Goal: Task Accomplishment & Management: Manage account settings

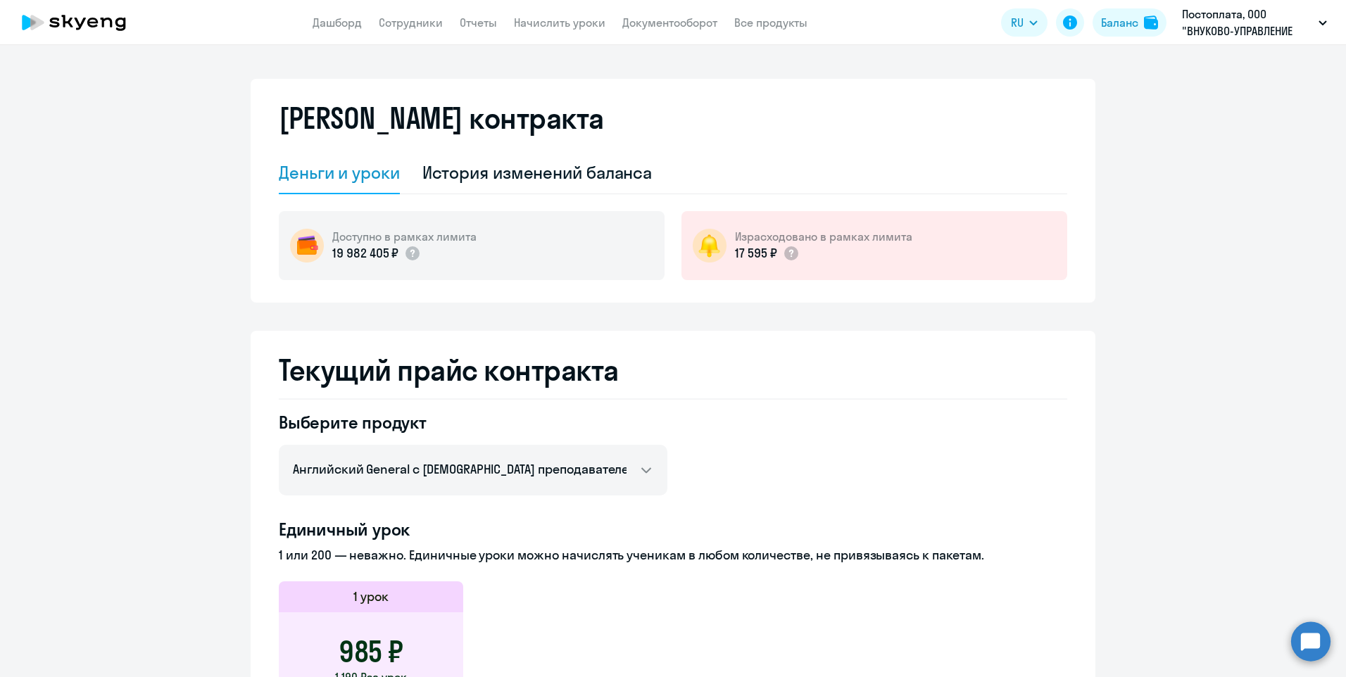
select select "english_adult_not_native_speaker"
click at [478, 20] on link "Отчеты" at bounding box center [478, 22] width 37 height 14
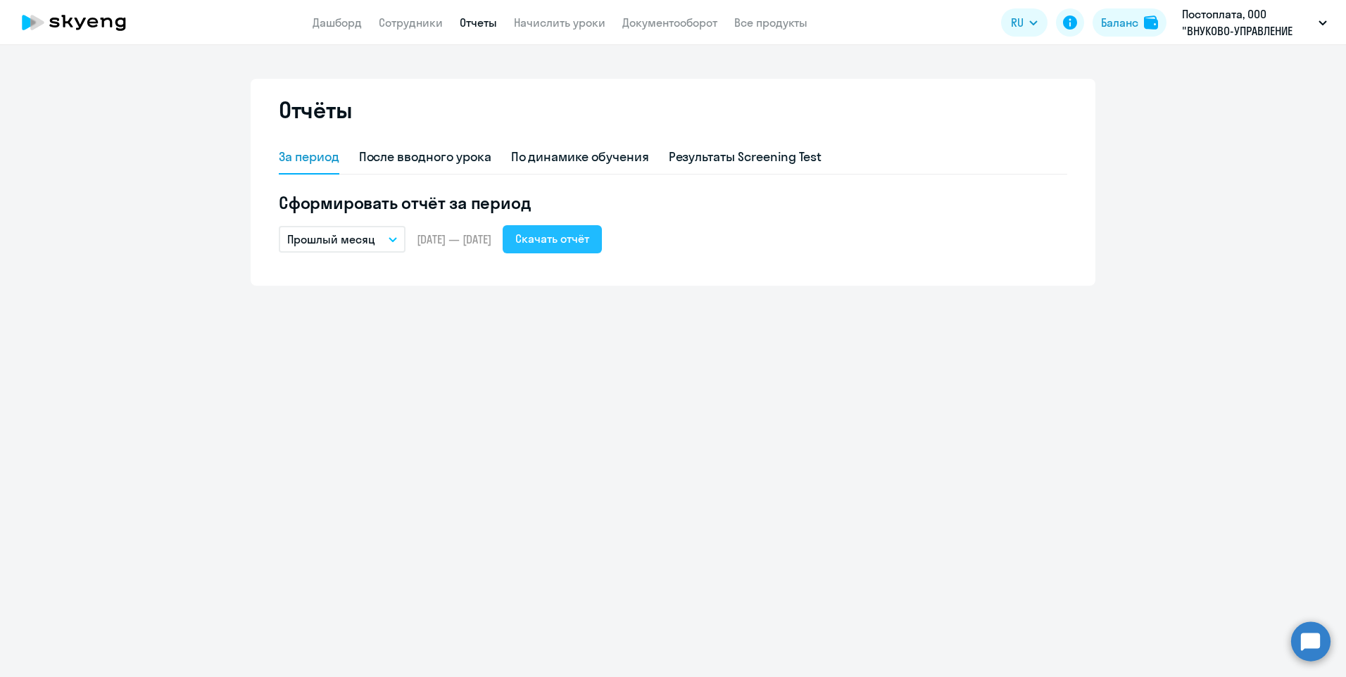
click at [589, 238] on div "Скачать отчёт" at bounding box center [552, 238] width 74 height 17
click at [343, 23] on link "Дашборд" at bounding box center [337, 22] width 49 height 14
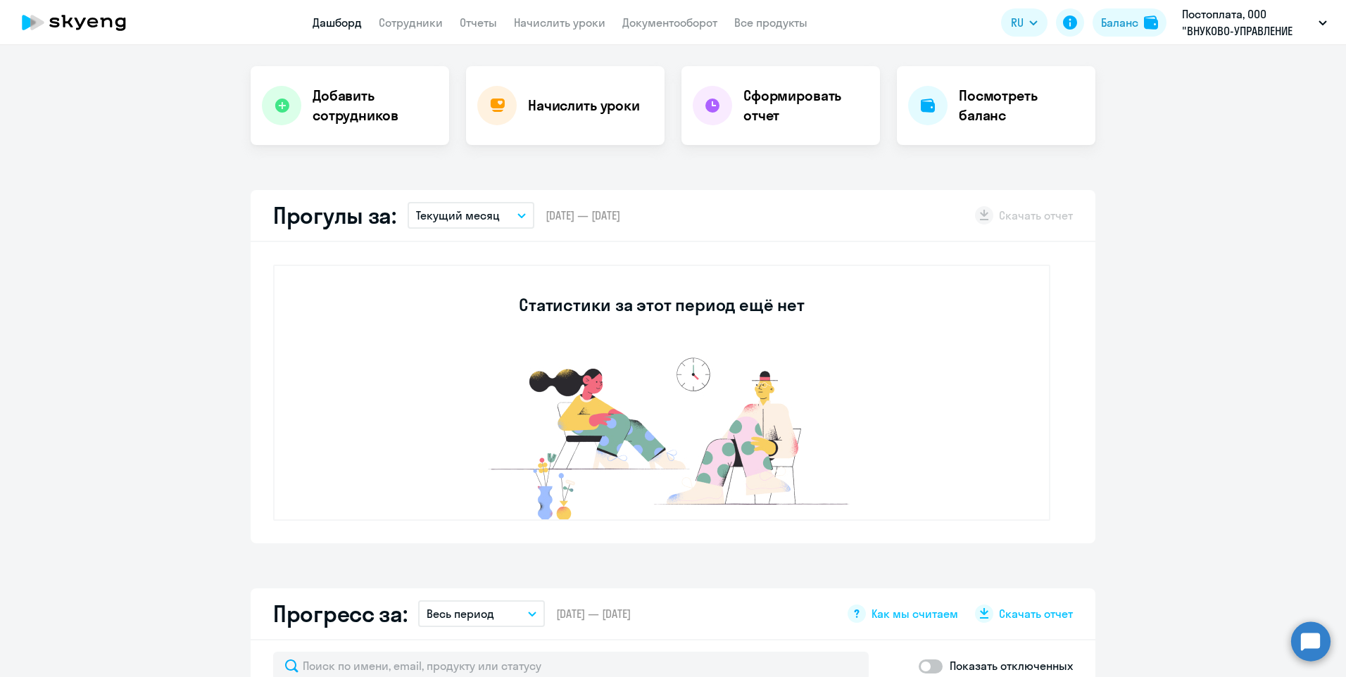
scroll to position [282, 0]
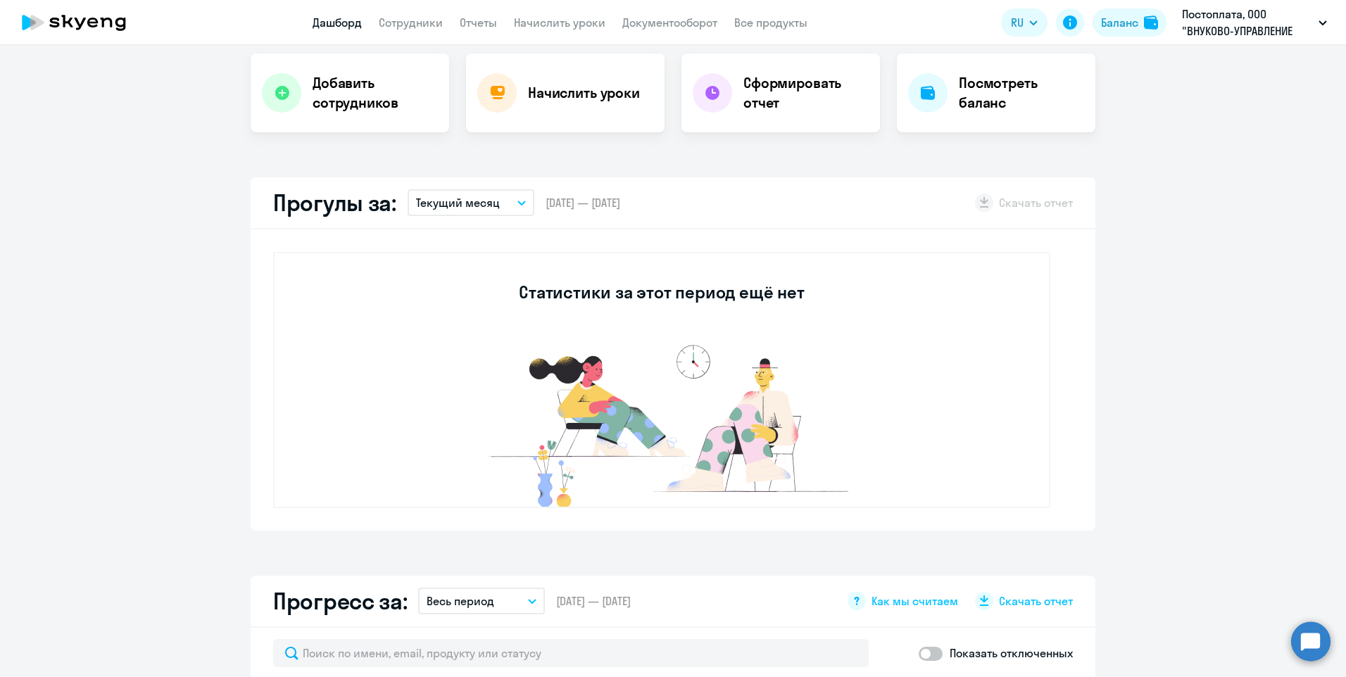
click at [518, 206] on button "Текущий месяц" at bounding box center [471, 202] width 127 height 27
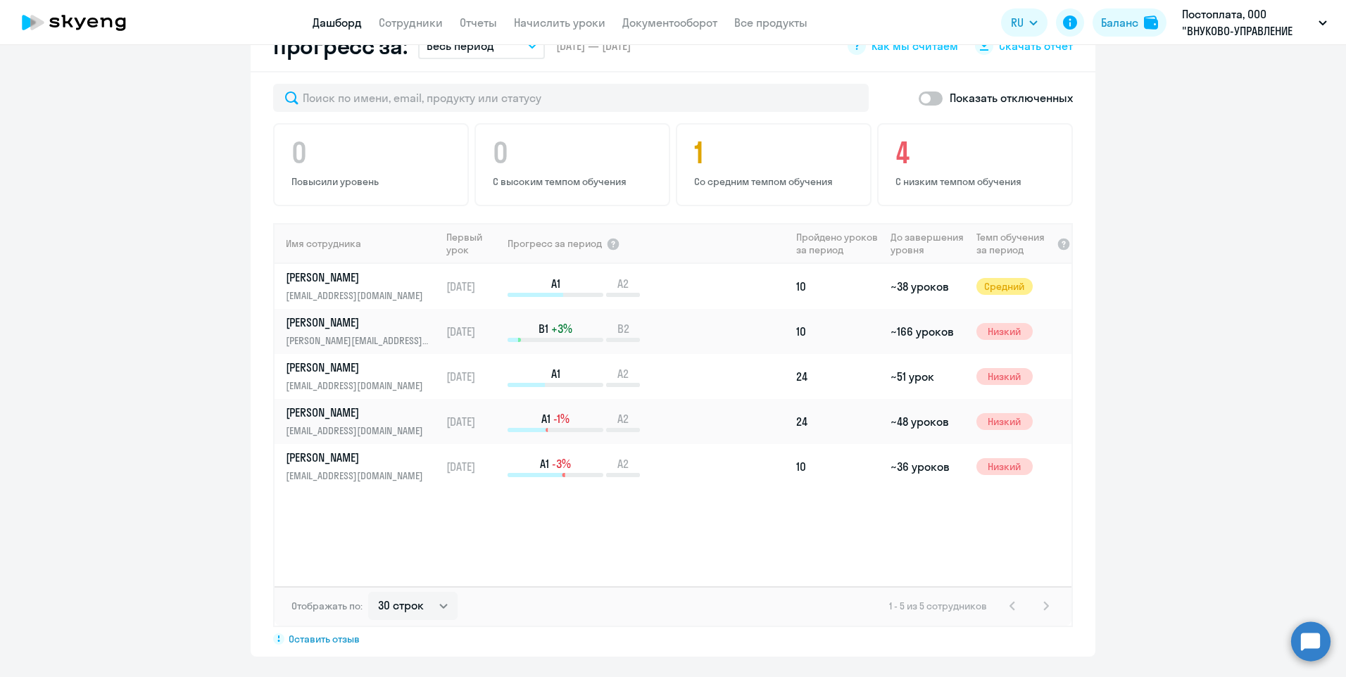
scroll to position [915, 0]
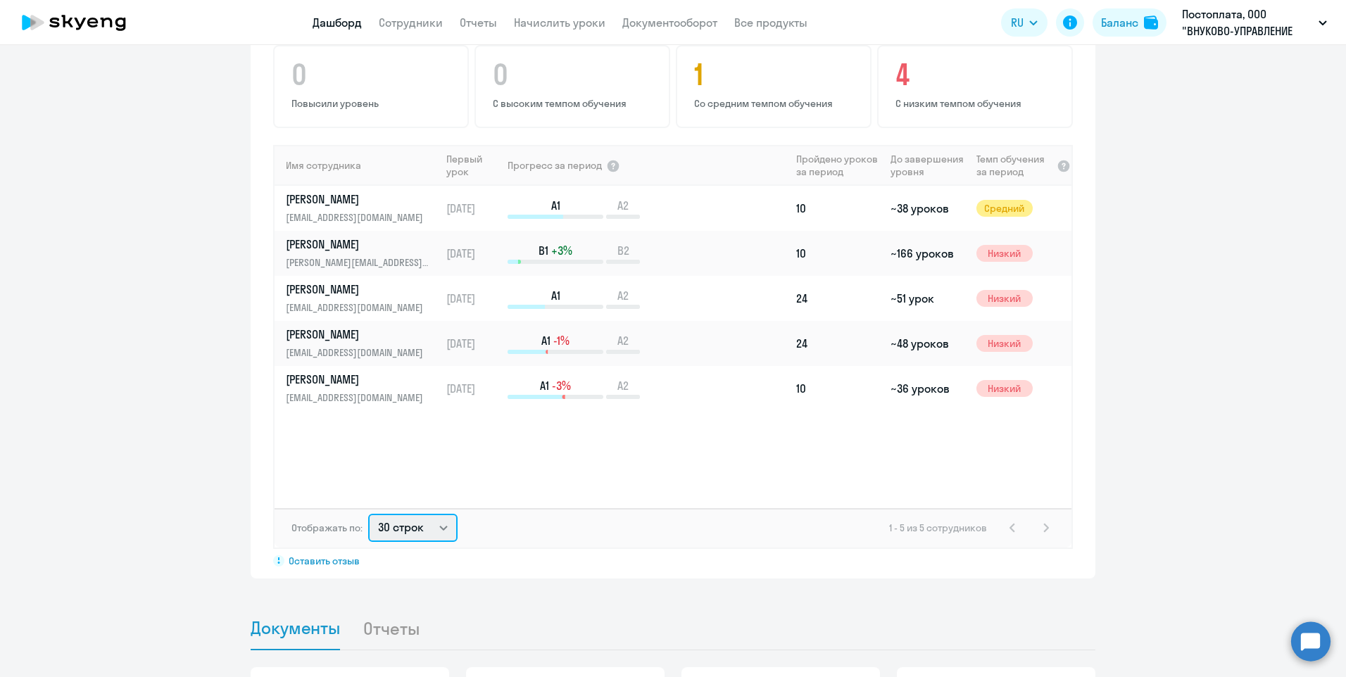
click at [439, 527] on select "30 строк 50 строк 100 строк" at bounding box center [412, 528] width 89 height 28
click at [1042, 528] on div "1 - 5 из 5 сотрудников" at bounding box center [971, 528] width 165 height 17
click at [434, 530] on select "30 строк 50 строк 100 строк" at bounding box center [412, 528] width 89 height 28
select select "50"
click at [368, 514] on select "30 строк 50 строк 100 строк" at bounding box center [412, 528] width 89 height 28
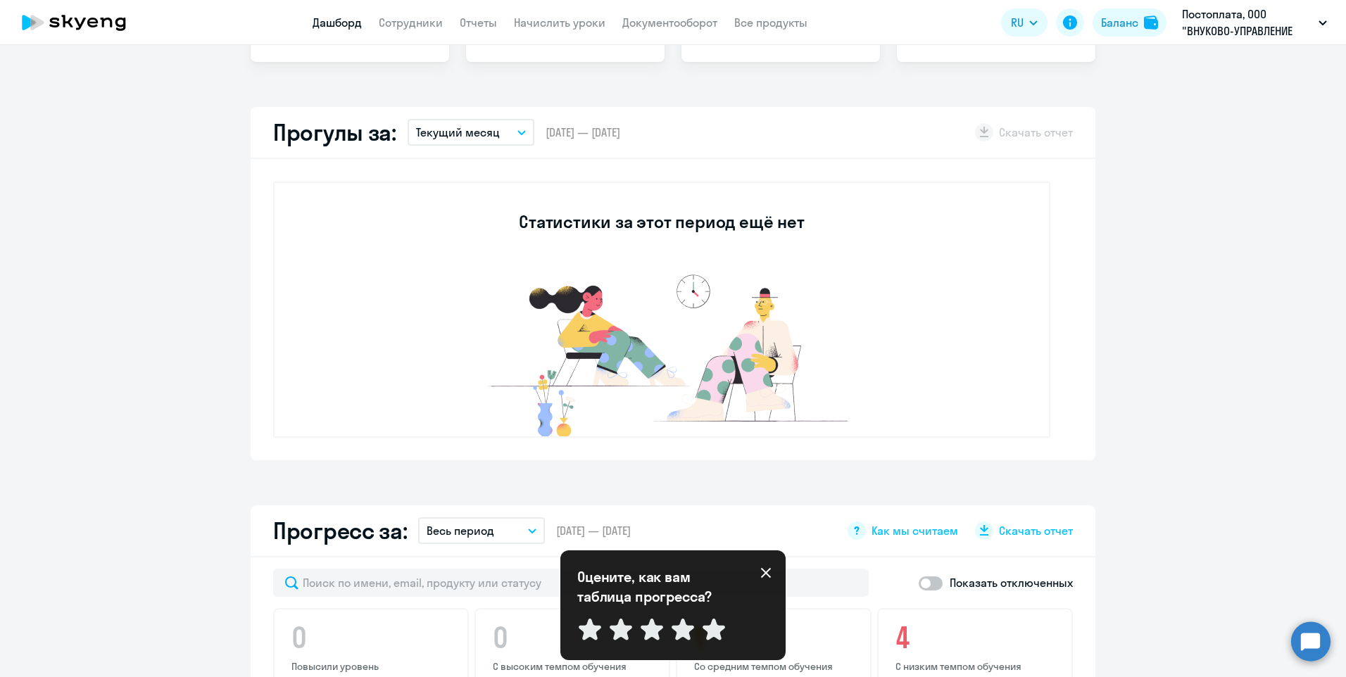
scroll to position [211, 0]
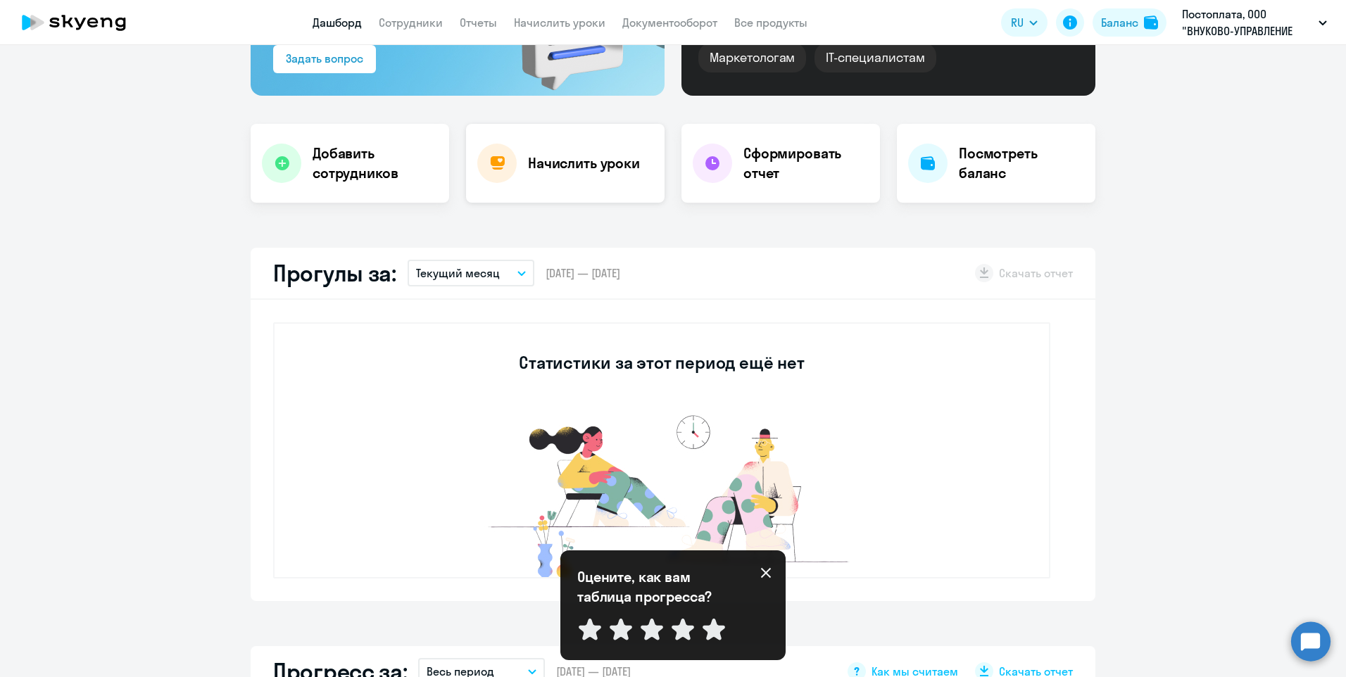
click at [546, 163] on h4 "Начислить уроки" at bounding box center [584, 163] width 112 height 20
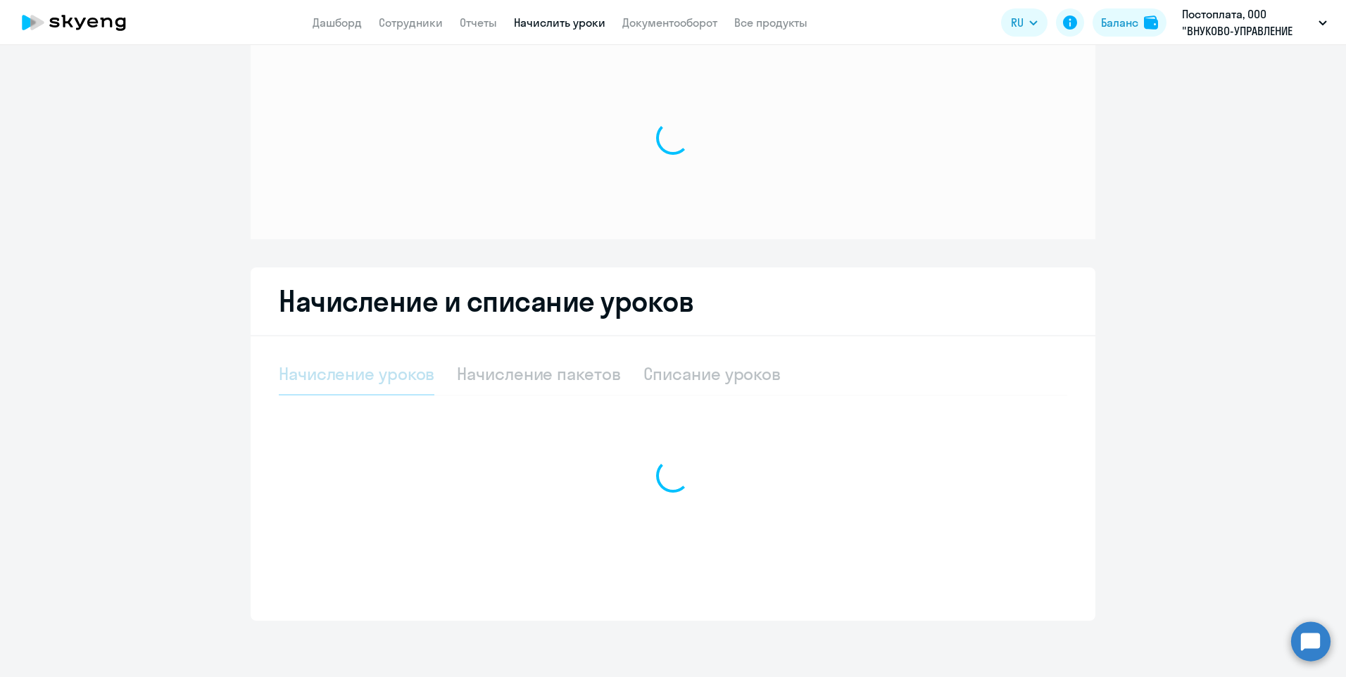
scroll to position [30, 0]
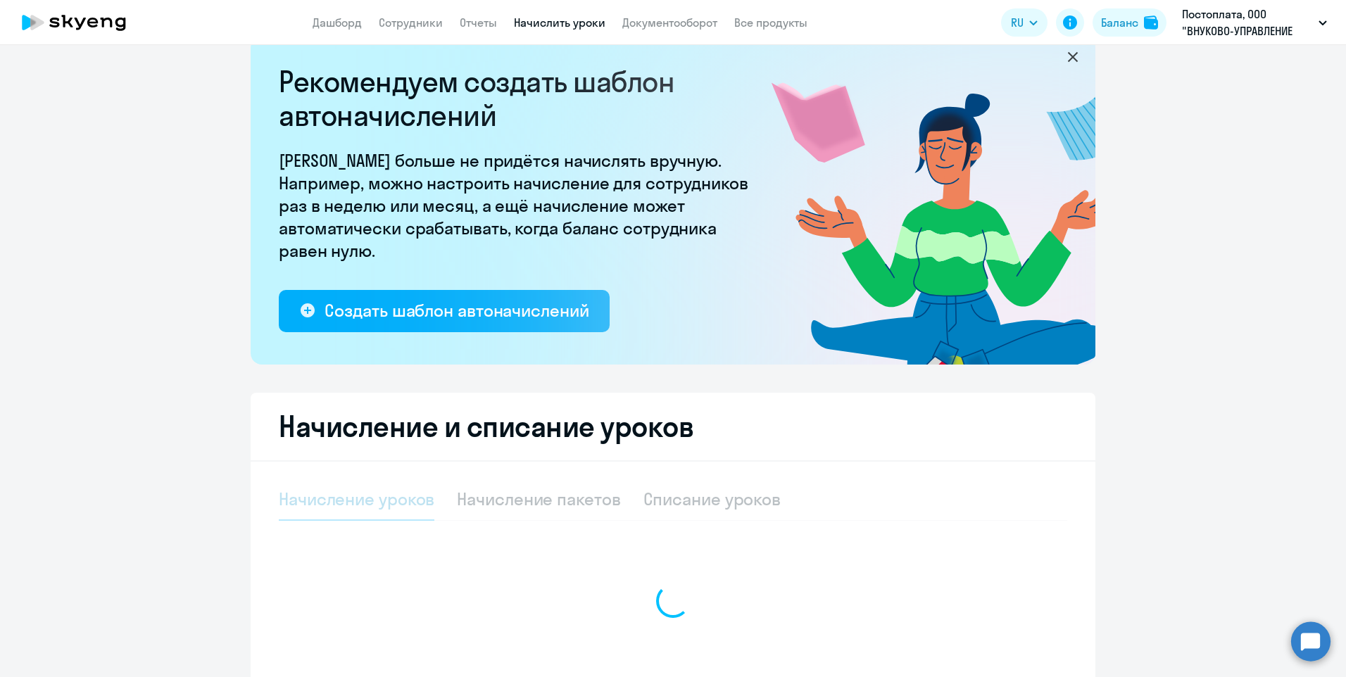
select select "10"
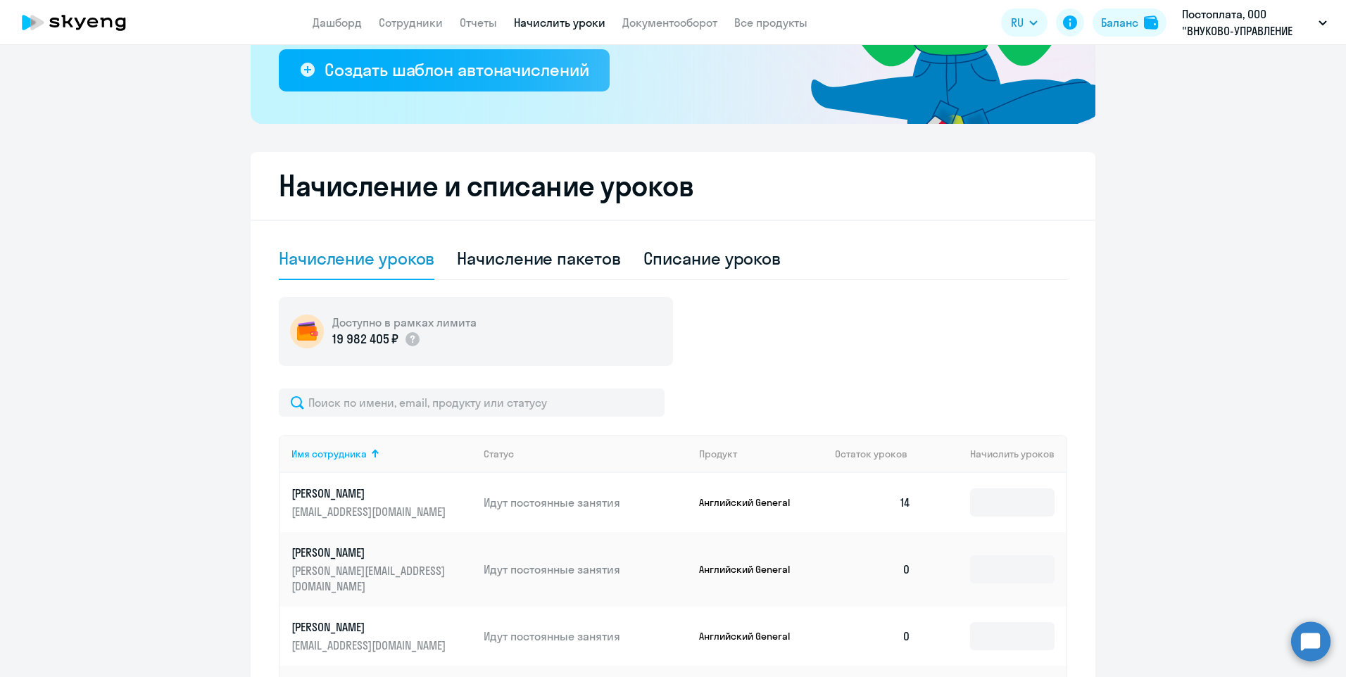
scroll to position [282, 0]
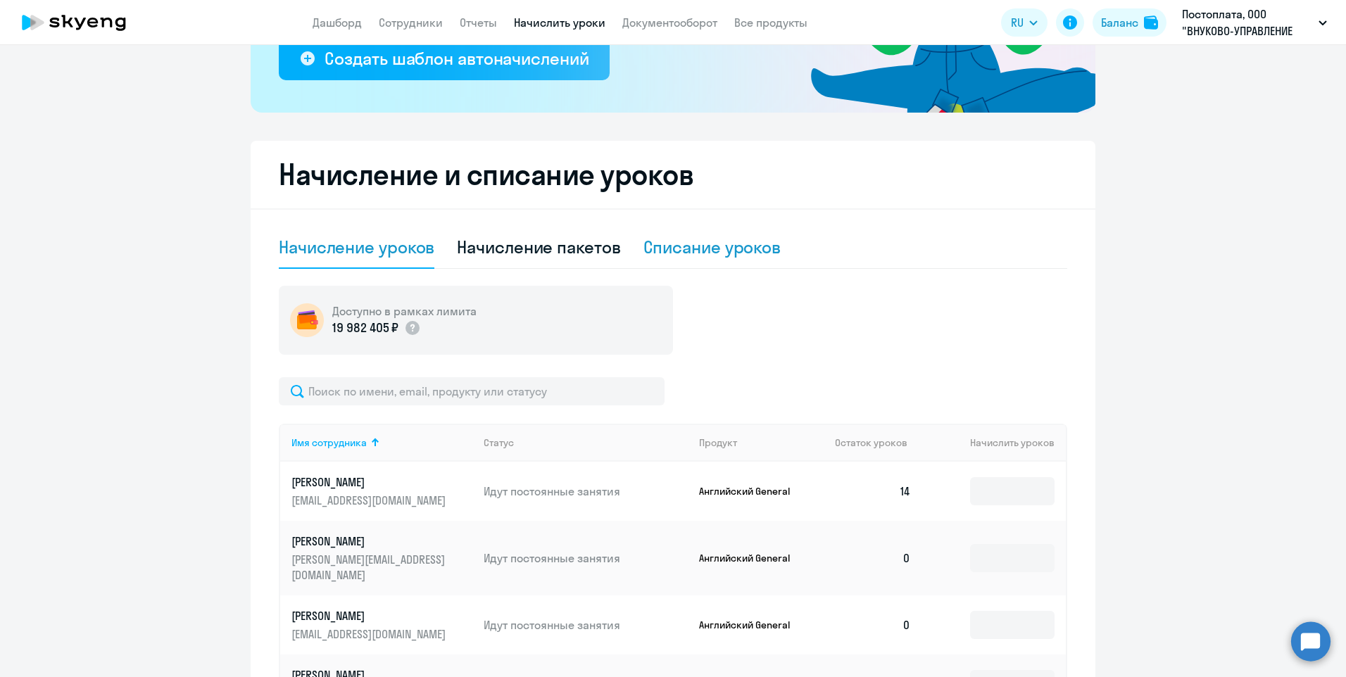
click at [695, 249] on div "Списание уроков" at bounding box center [713, 247] width 138 height 23
select select "10"
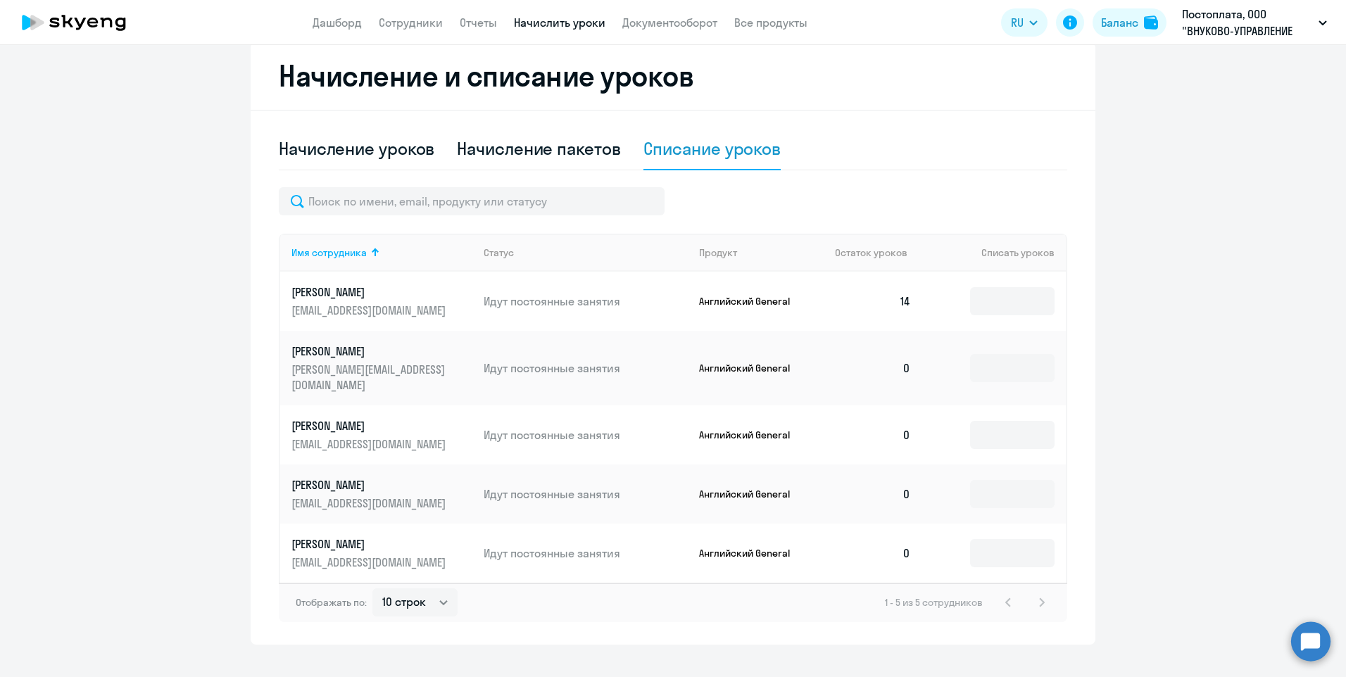
scroll to position [389, 0]
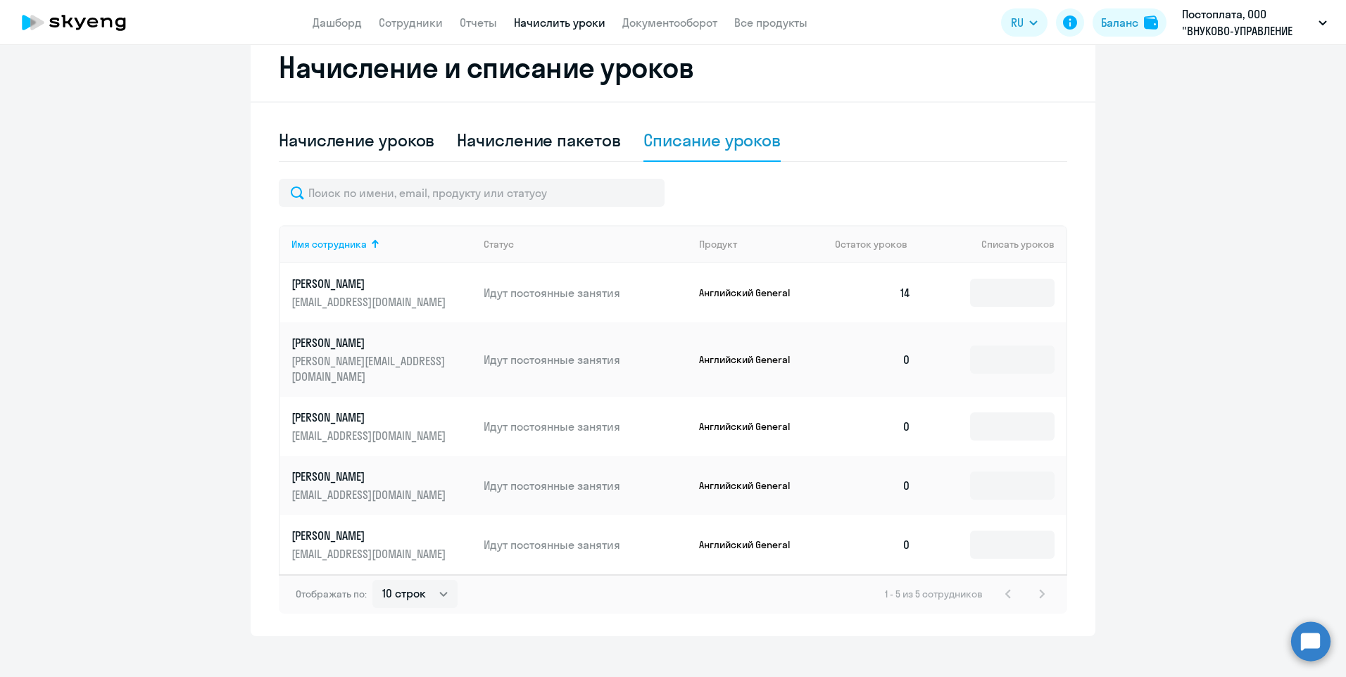
click at [1037, 586] on div "1 - 5 из 5 сотрудников" at bounding box center [967, 594] width 165 height 17
click at [1003, 586] on div "1 - 5 из 5 сотрудников" at bounding box center [967, 594] width 165 height 17
click at [994, 296] on input at bounding box center [1012, 293] width 84 height 28
click at [854, 241] on span "Остаток уроков" at bounding box center [871, 244] width 73 height 13
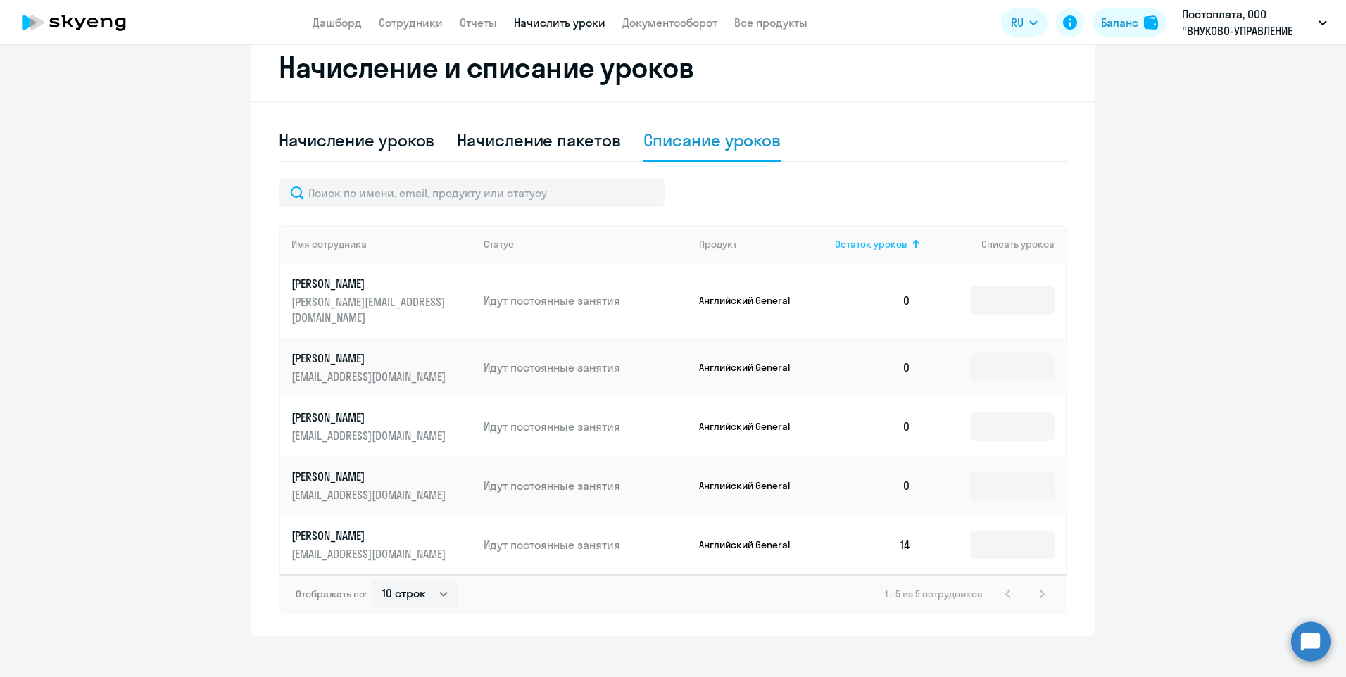
click at [854, 241] on span "Остаток уроков" at bounding box center [871, 244] width 73 height 13
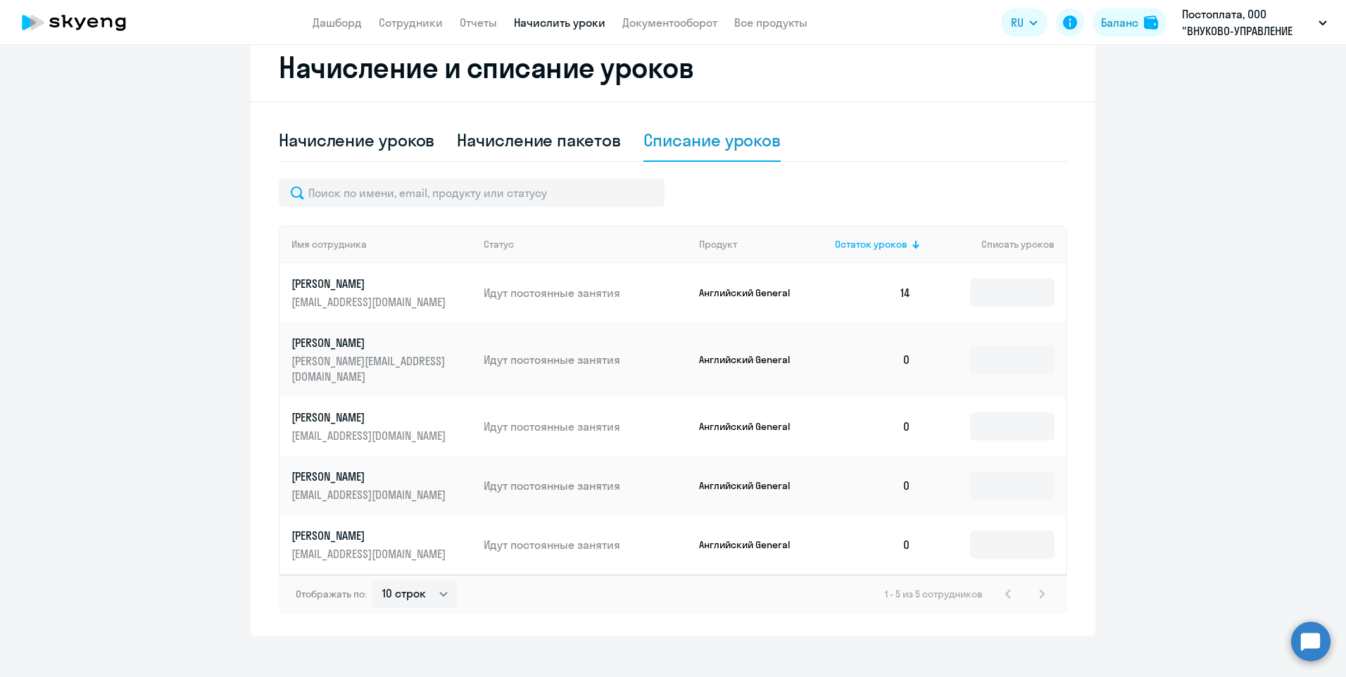
click at [386, 289] on p "[PERSON_NAME]" at bounding box center [371, 283] width 158 height 15
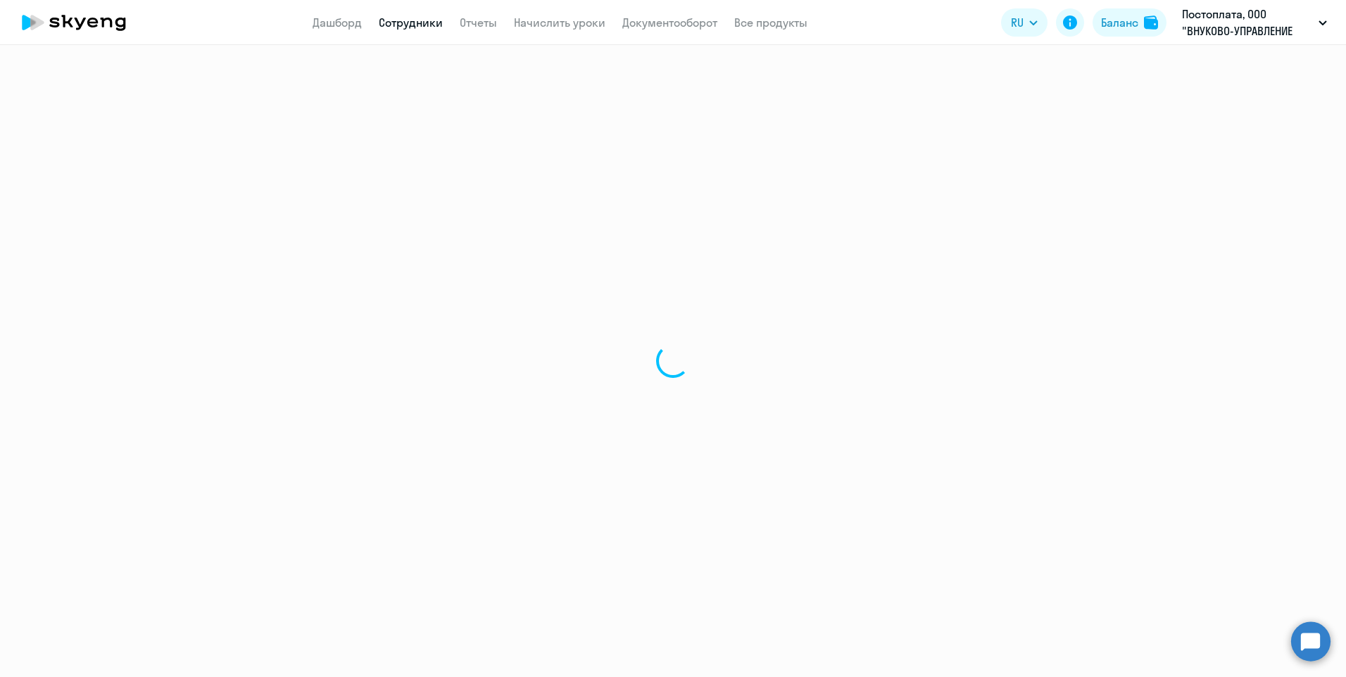
select select "english"
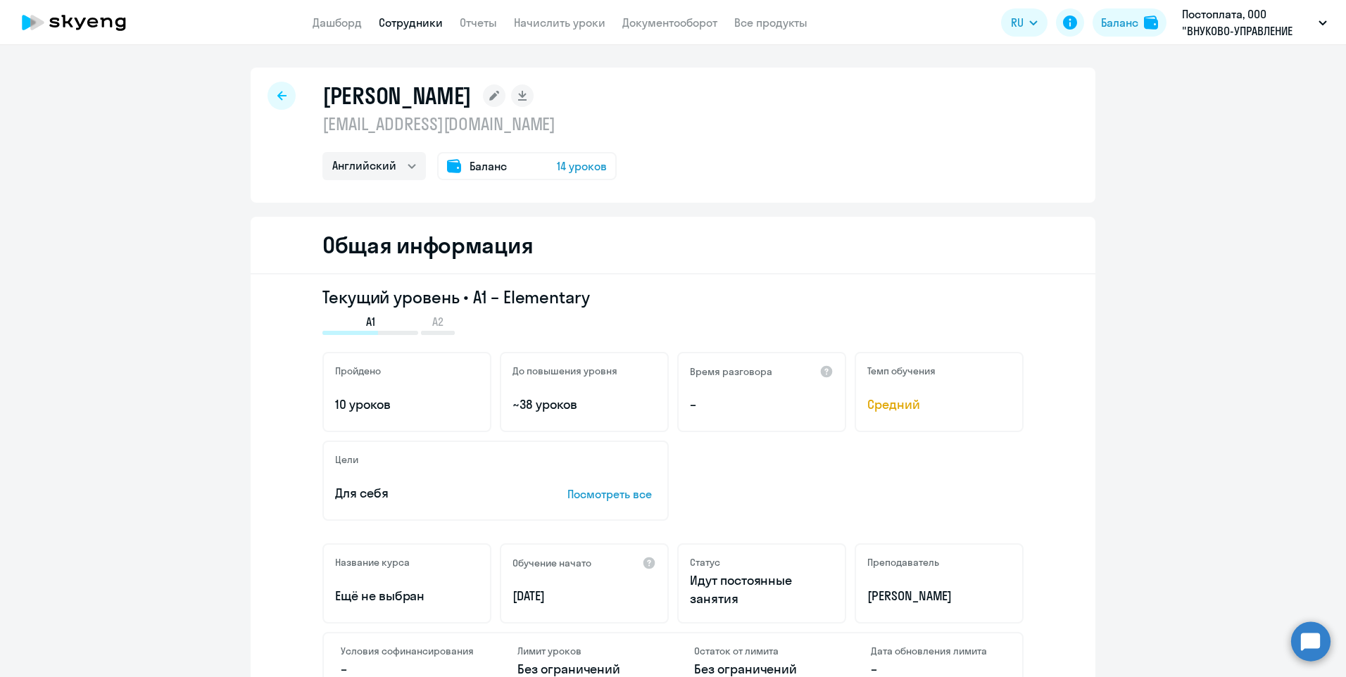
click at [562, 166] on span "14 уроков" at bounding box center [582, 166] width 50 height 17
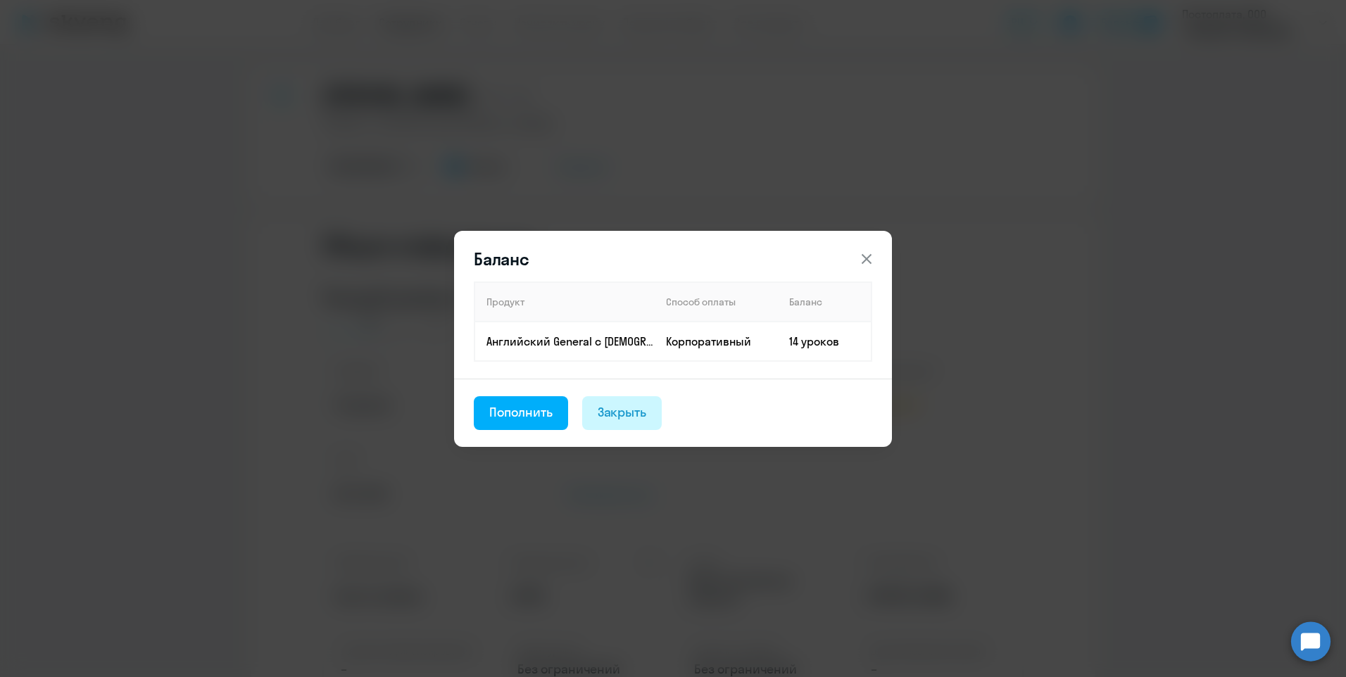
click at [623, 408] on div "Закрыть" at bounding box center [622, 412] width 49 height 18
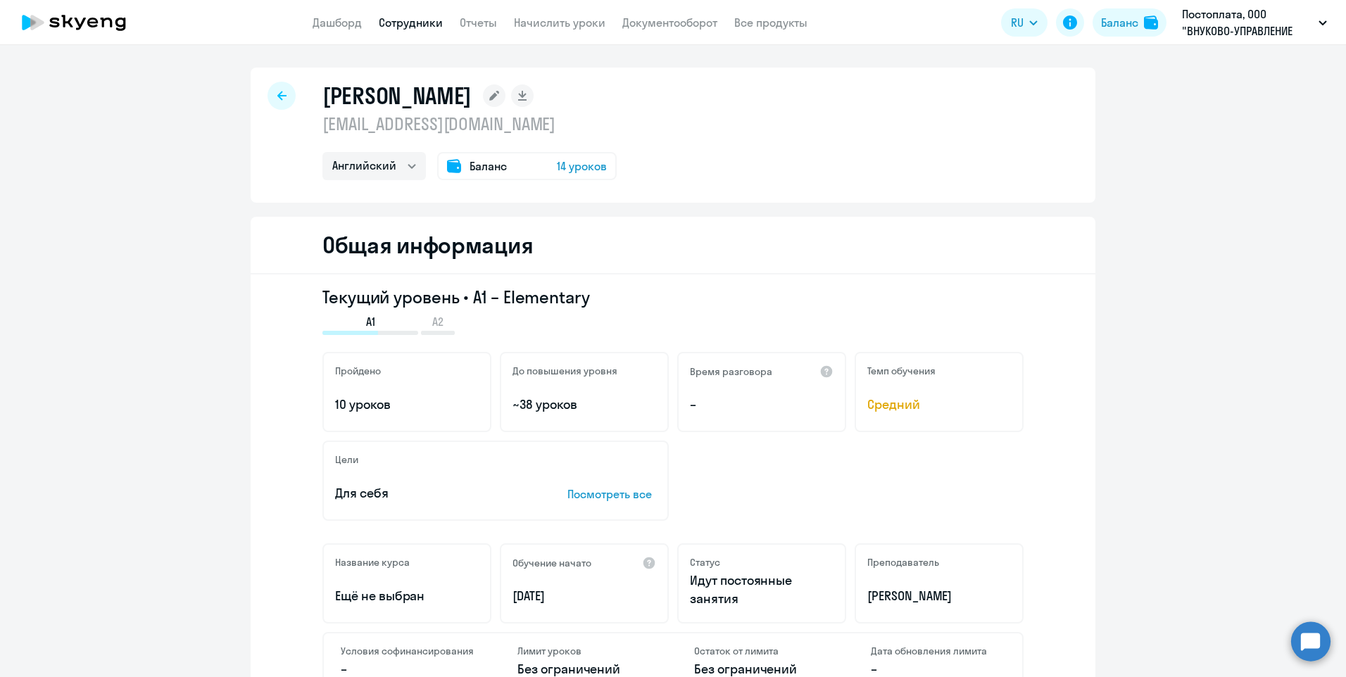
click at [470, 161] on span "Баланс" at bounding box center [488, 166] width 37 height 17
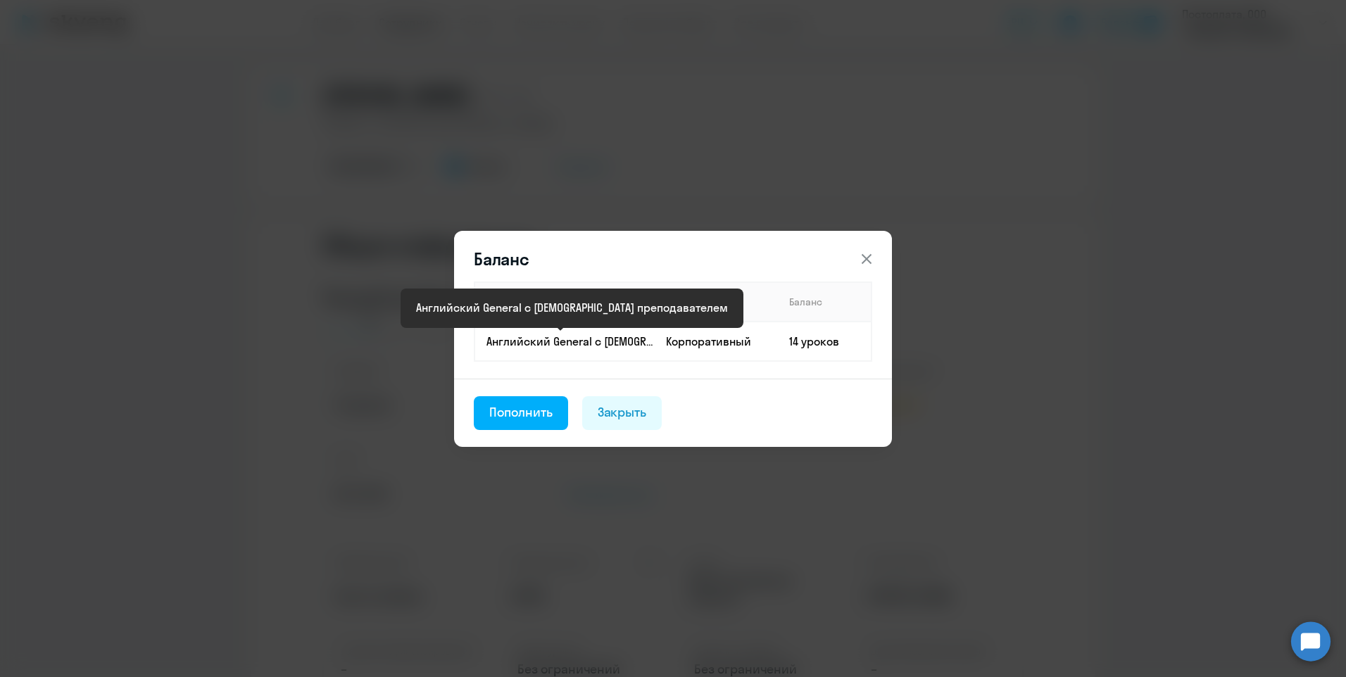
drag, startPoint x: 545, startPoint y: 344, endPoint x: 787, endPoint y: 299, distance: 245.7
click at [787, 299] on th "Баланс" at bounding box center [825, 301] width 94 height 39
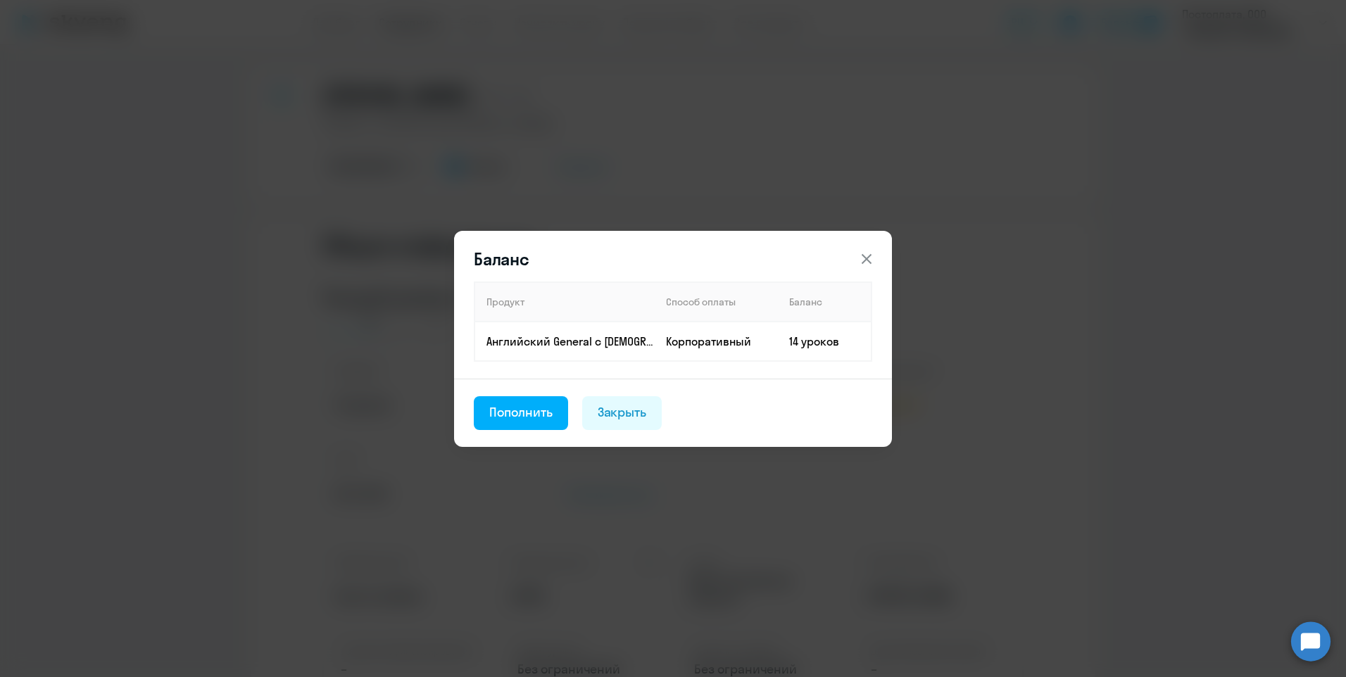
click at [866, 260] on icon at bounding box center [867, 258] width 10 height 10
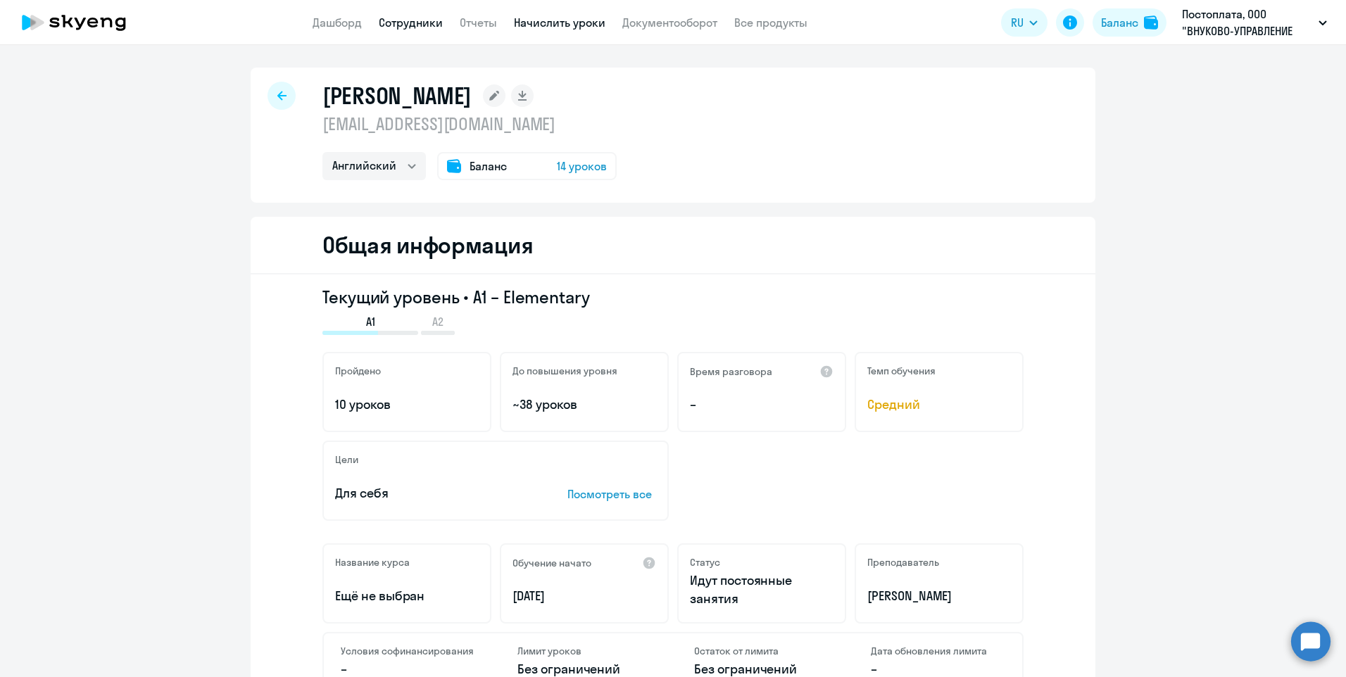
click at [553, 22] on link "Начислить уроки" at bounding box center [560, 22] width 92 height 14
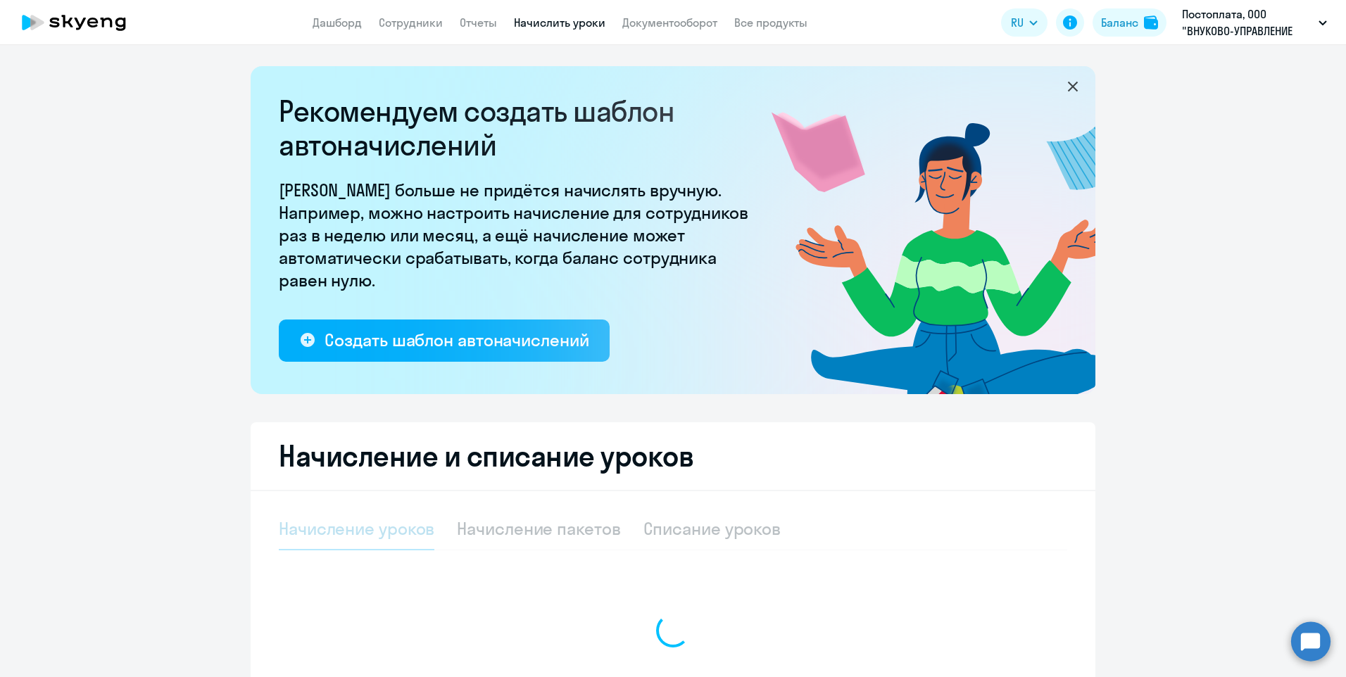
select select "10"
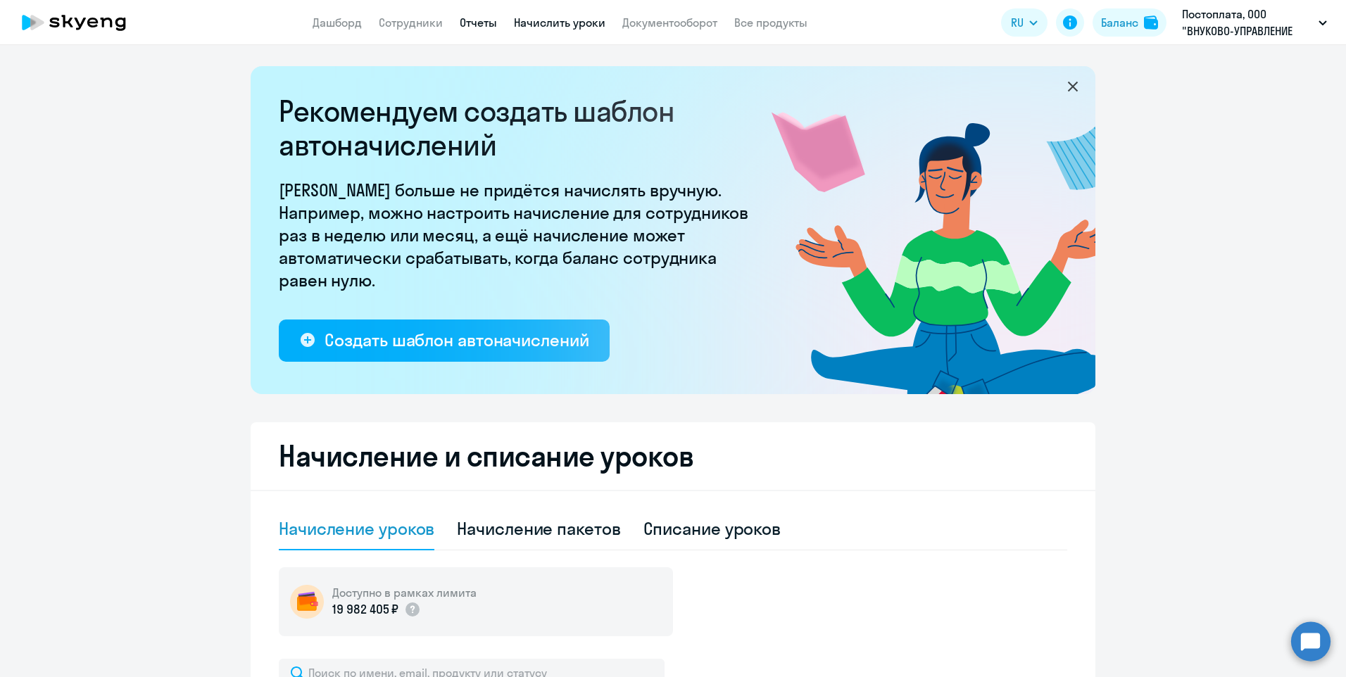
click at [479, 28] on link "Отчеты" at bounding box center [478, 22] width 37 height 14
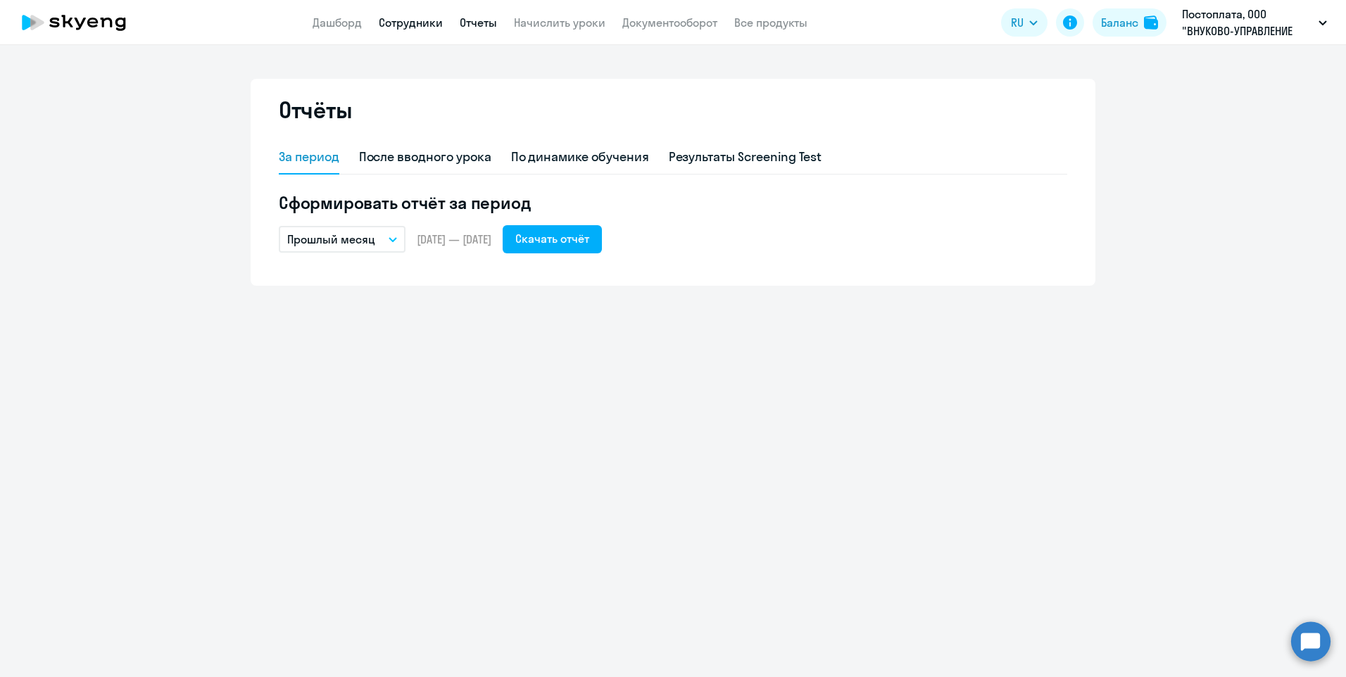
click at [420, 24] on link "Сотрудники" at bounding box center [411, 22] width 64 height 14
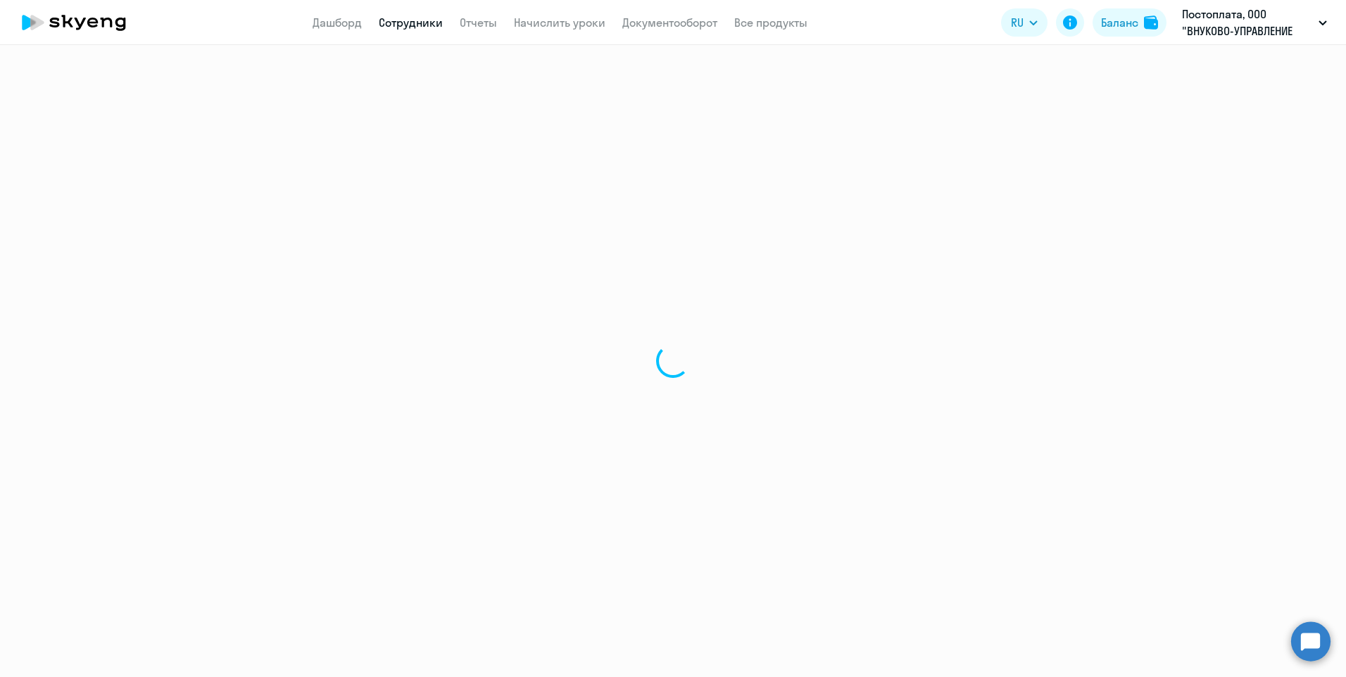
select select "30"
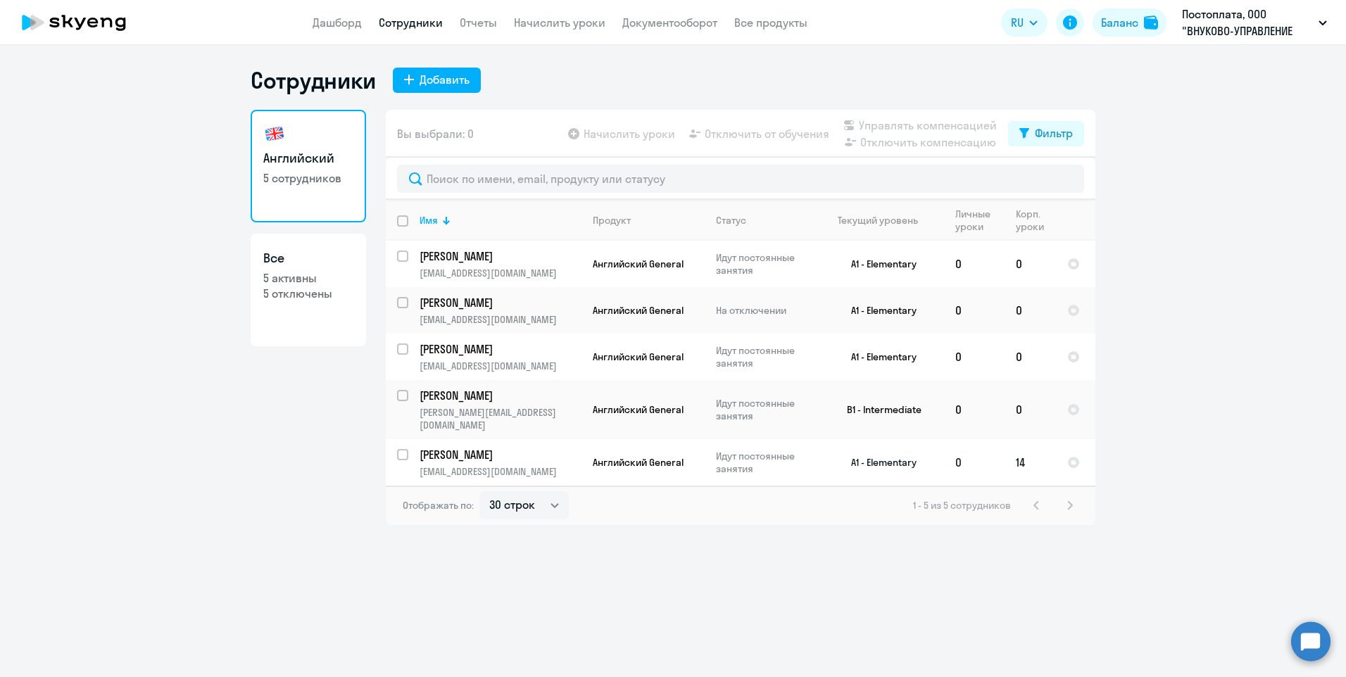
click at [406, 449] on input "select row 40648161" at bounding box center [411, 463] width 28 height 28
checkbox input "true"
click at [741, 136] on span "Отключить от обучения" at bounding box center [767, 133] width 125 height 17
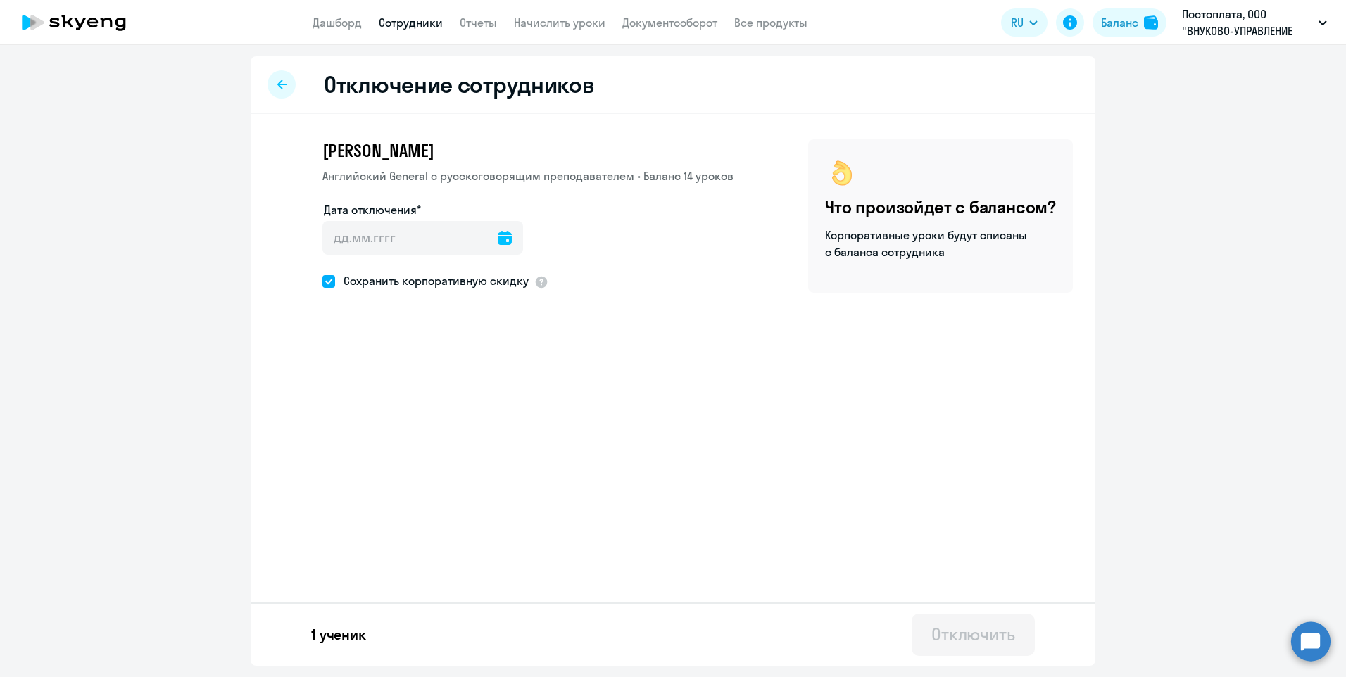
click at [498, 242] on icon at bounding box center [505, 238] width 14 height 14
click at [399, 430] on span "20" at bounding box center [398, 430] width 25 height 25
click at [420, 430] on span "21" at bounding box center [426, 430] width 25 height 25
type input "[DATE]"
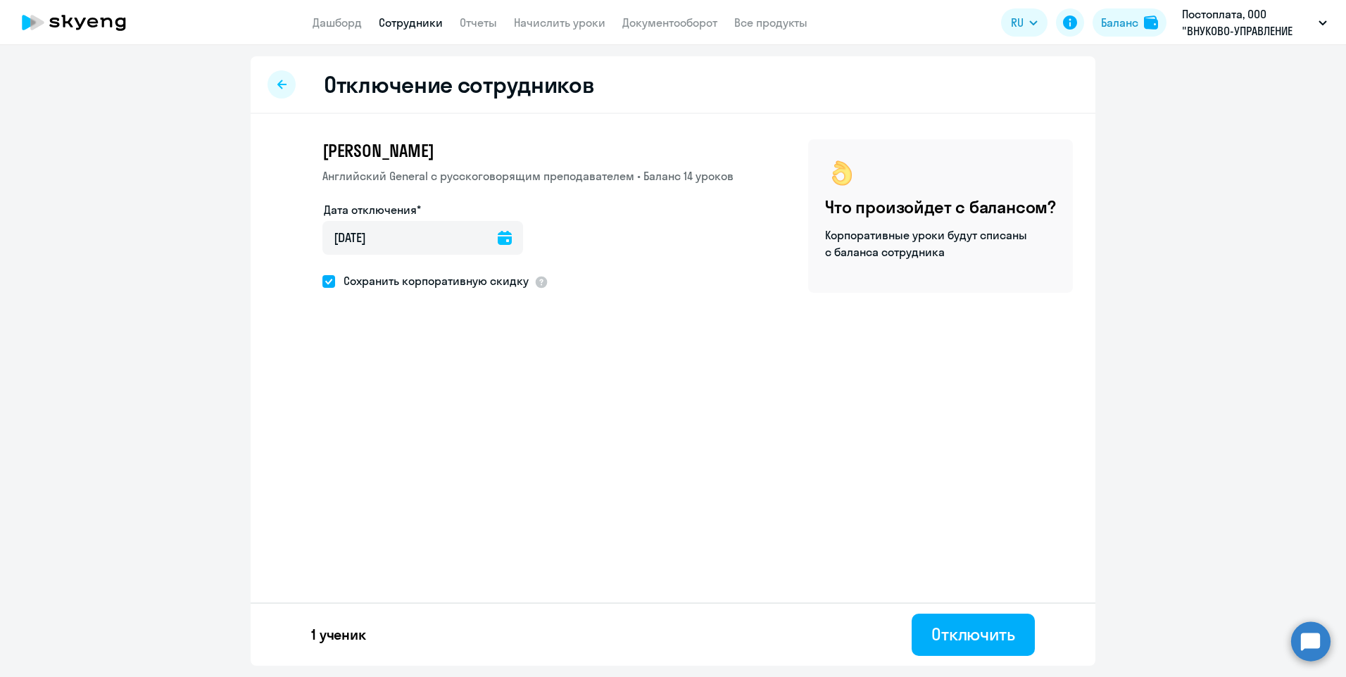
click at [320, 278] on div "[PERSON_NAME] General с [DEMOGRAPHIC_DATA] преподавателем • Баланс 14 уроков Да…" at bounding box center [503, 215] width 460 height 153
click at [323, 280] on span at bounding box center [328, 281] width 13 height 13
click at [322, 281] on input "Сохранить корпоративную скидку" at bounding box center [322, 281] width 1 height 1
click at [332, 280] on span at bounding box center [328, 281] width 13 height 13
click at [322, 281] on input "Сохранить корпоративную скидку" at bounding box center [322, 281] width 1 height 1
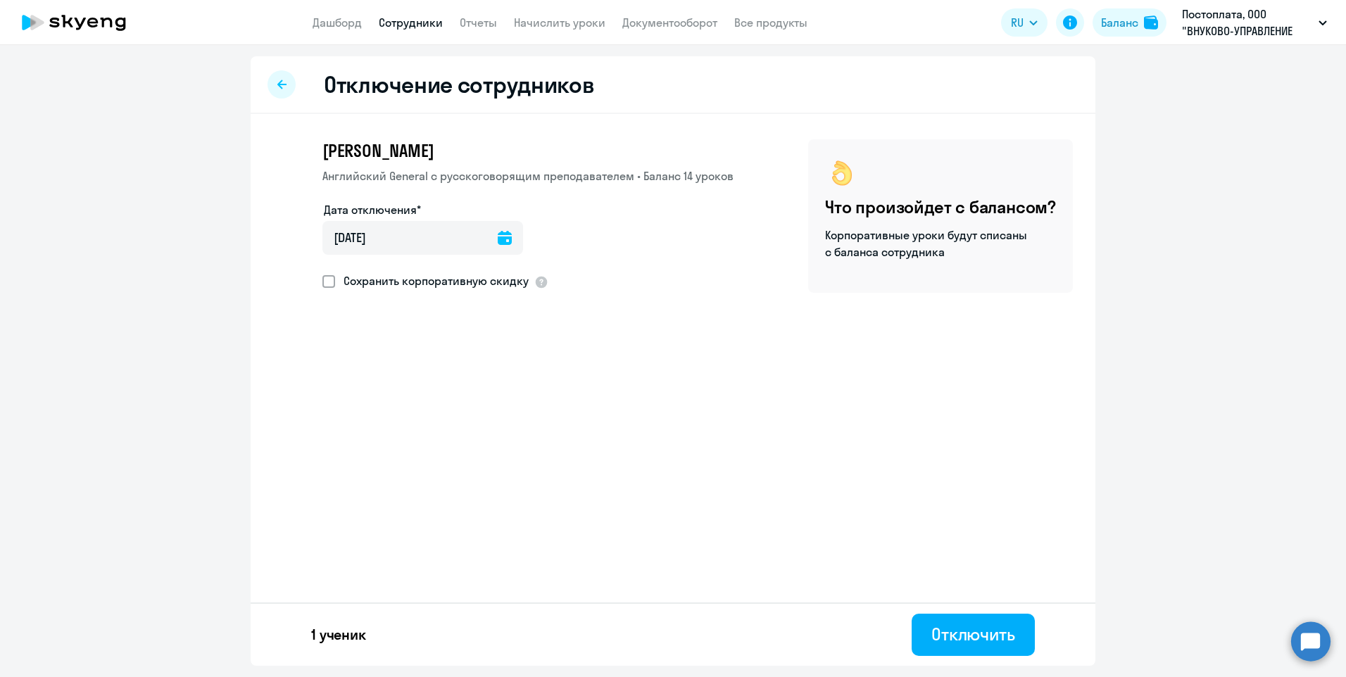
checkbox input "true"
click at [946, 634] on div "Отключить" at bounding box center [974, 634] width 84 height 23
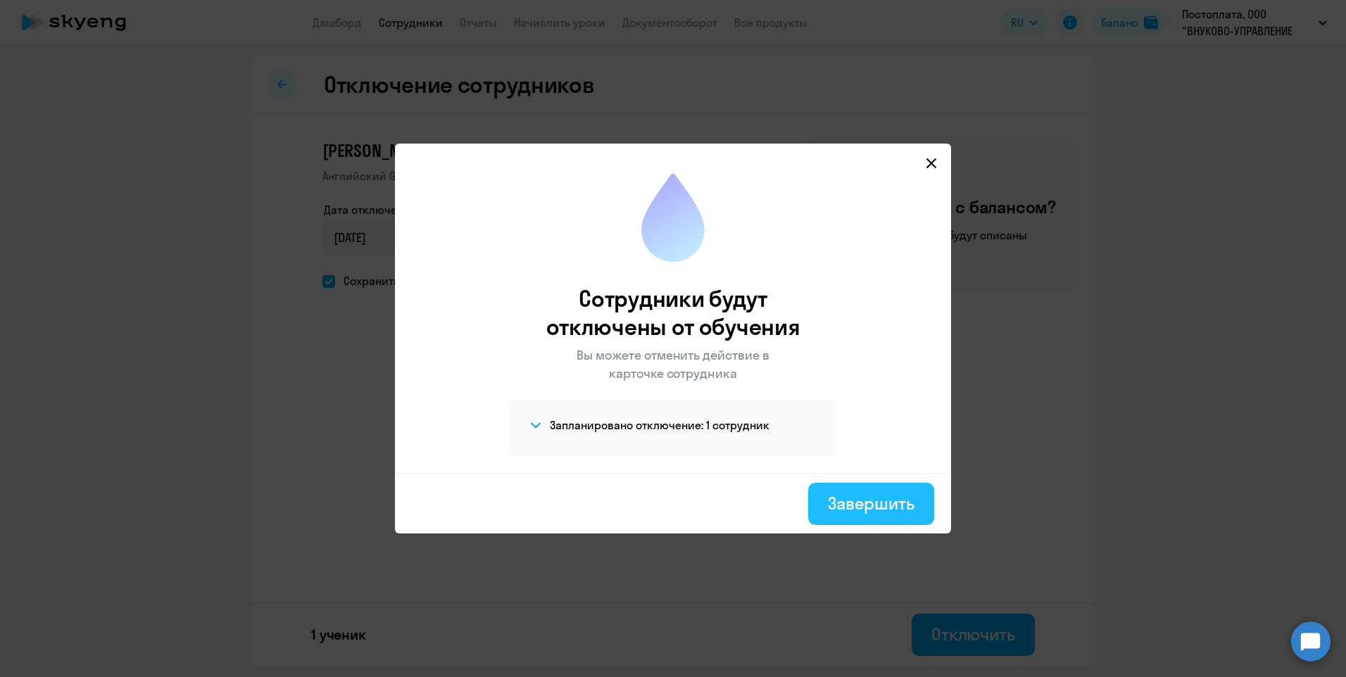
click at [865, 504] on div "Завершить" at bounding box center [871, 503] width 87 height 23
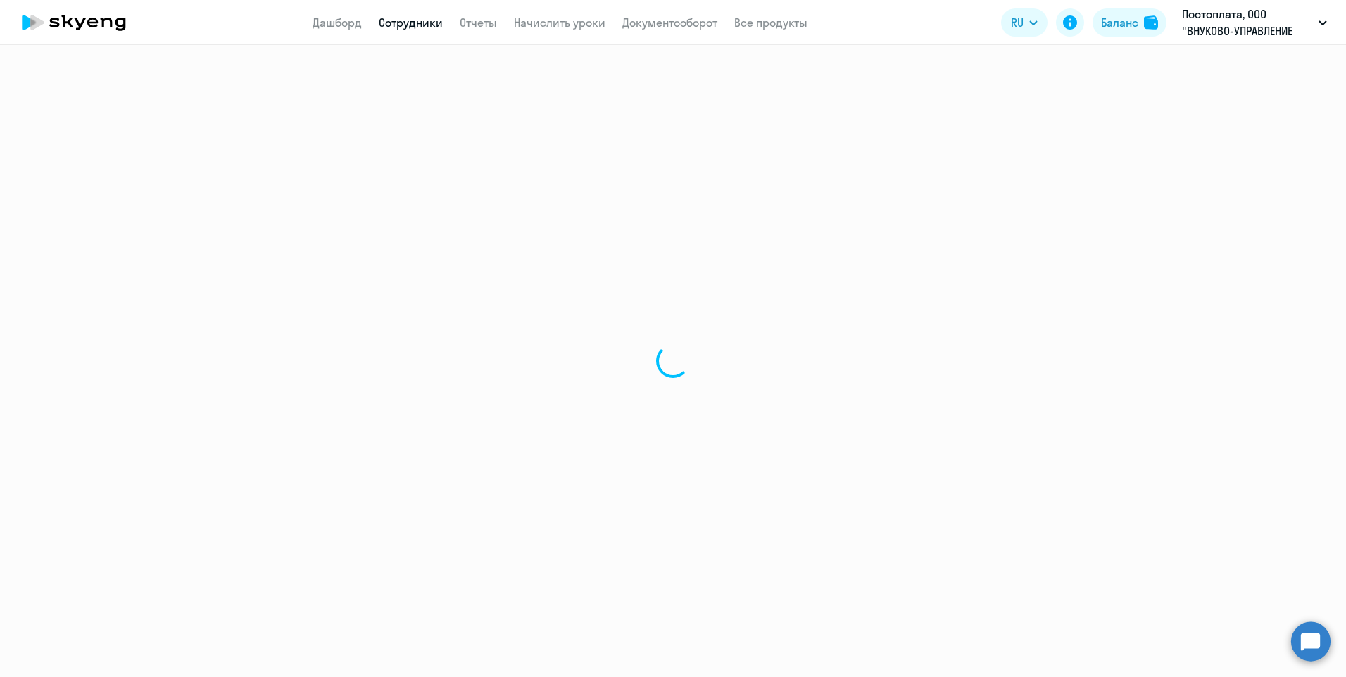
select select "30"
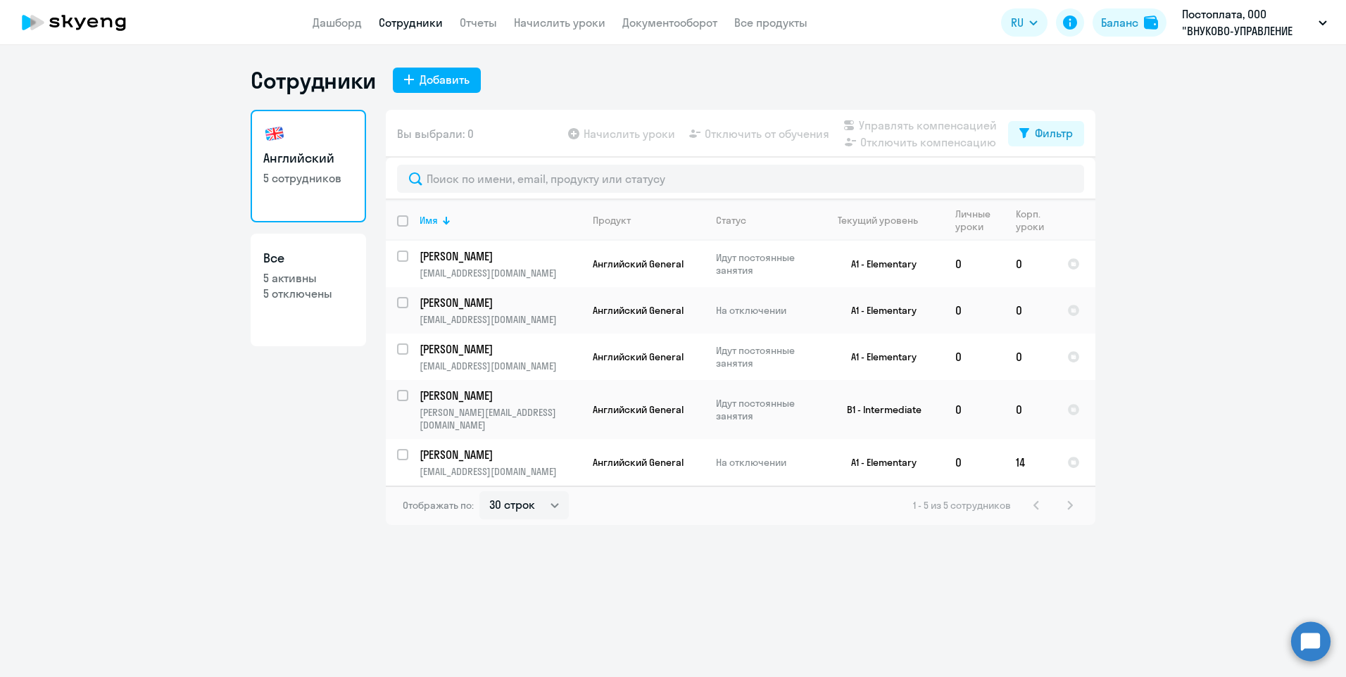
select select "30"
click at [343, 25] on link "Дашборд" at bounding box center [337, 22] width 49 height 14
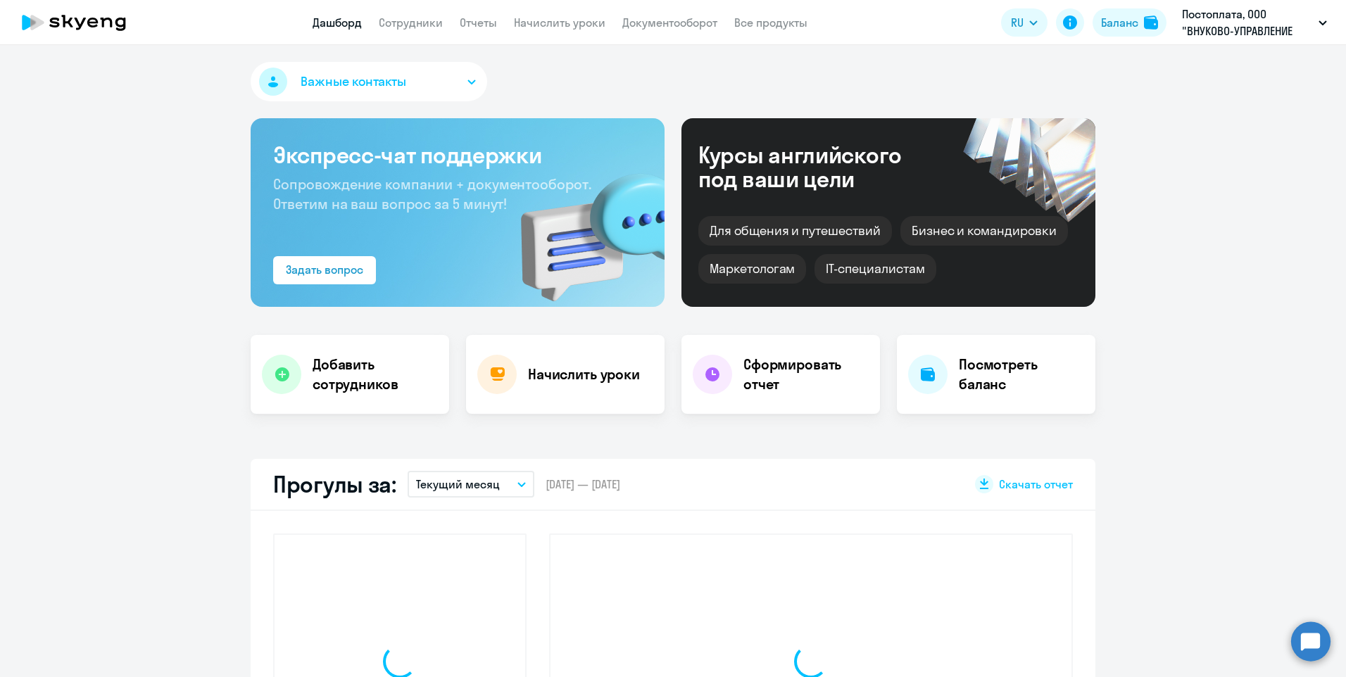
select select "30"
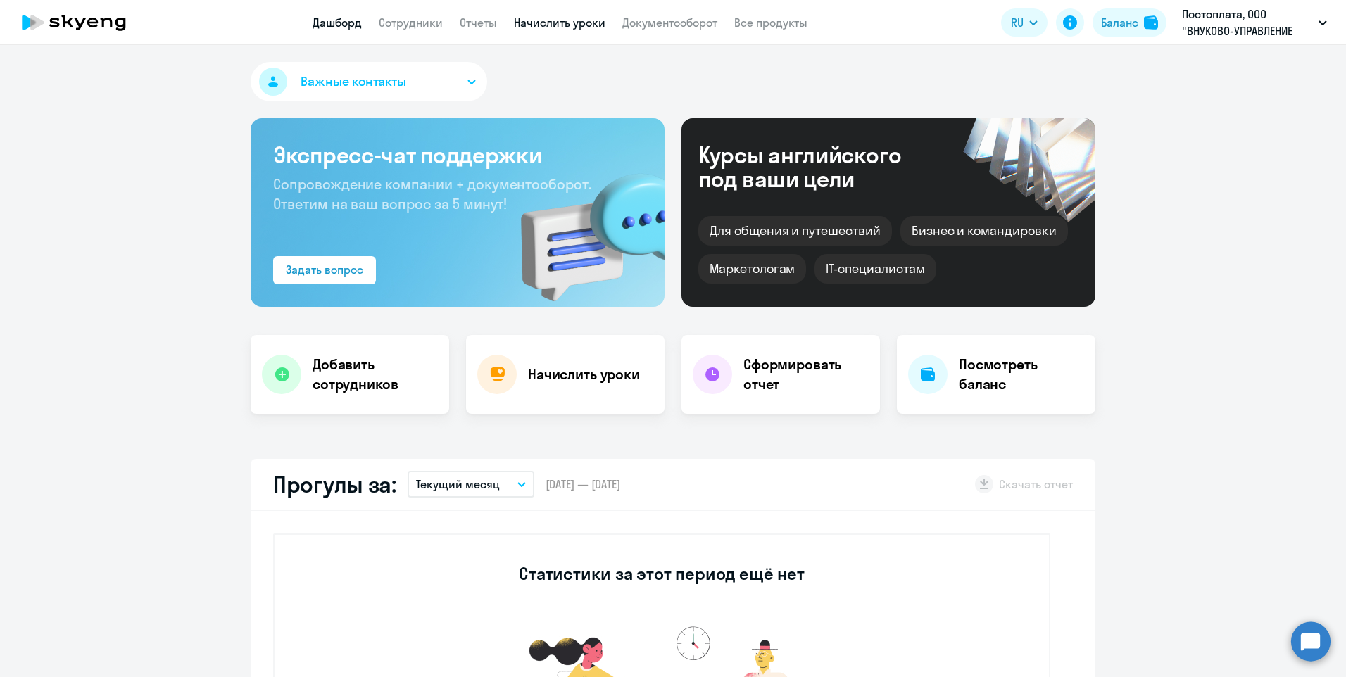
click at [548, 24] on link "Начислить уроки" at bounding box center [560, 22] width 92 height 14
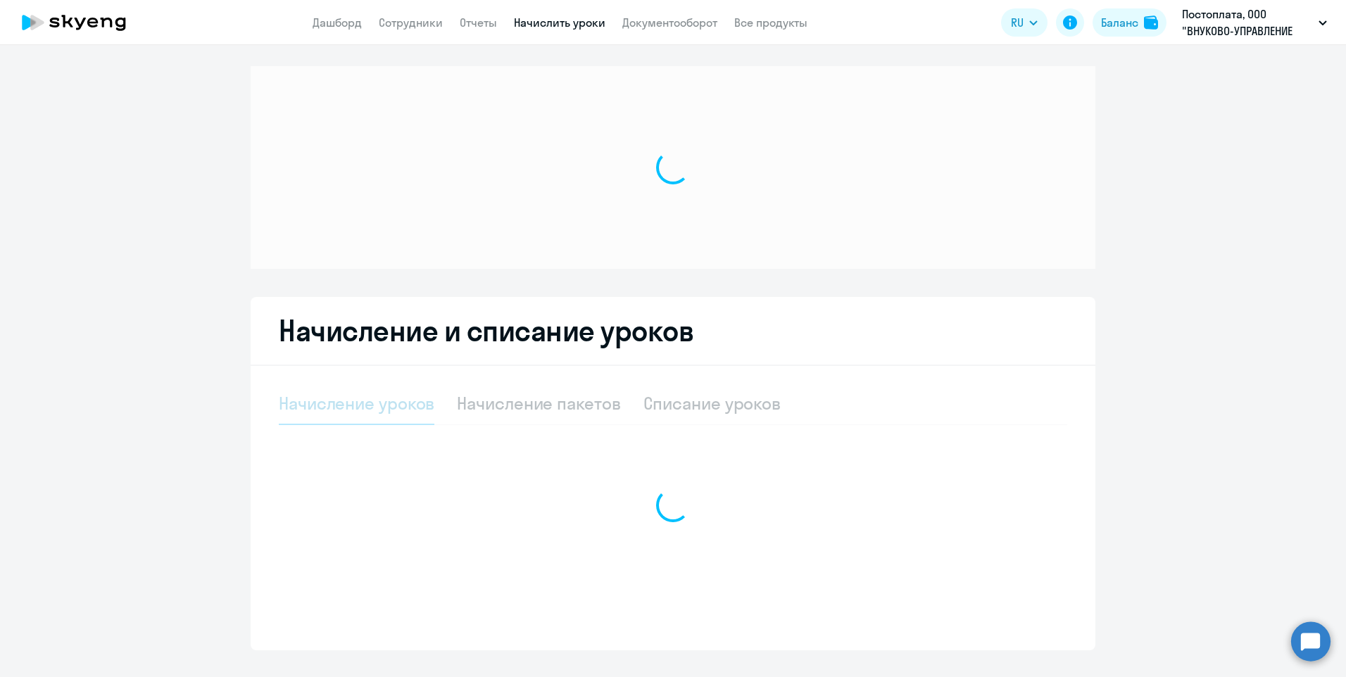
select select "10"
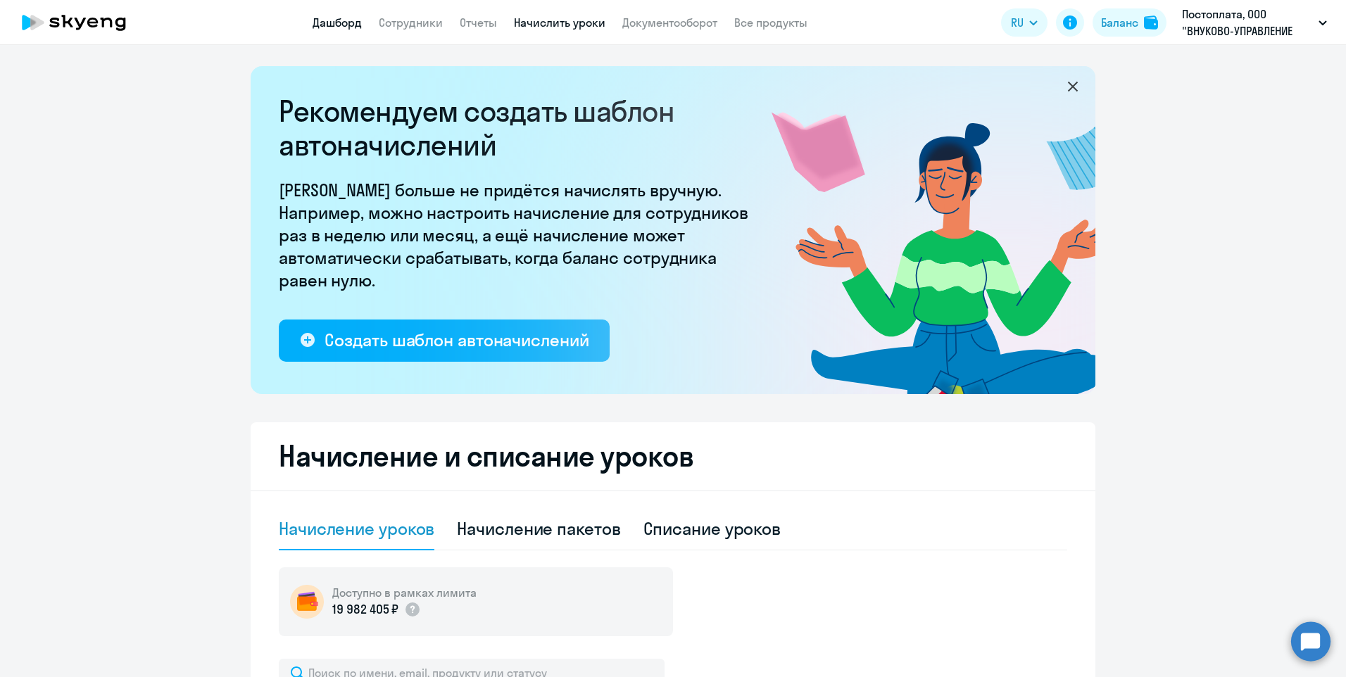
click at [326, 22] on link "Дашборд" at bounding box center [337, 22] width 49 height 14
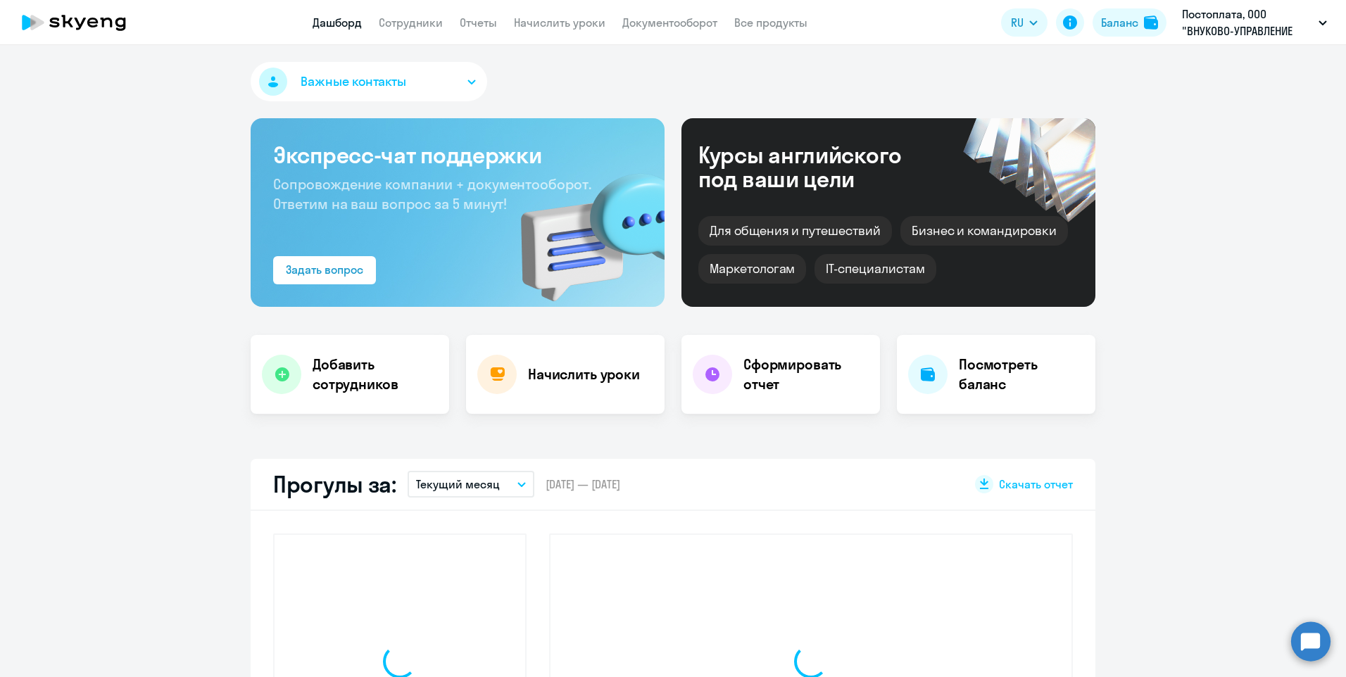
select select "30"
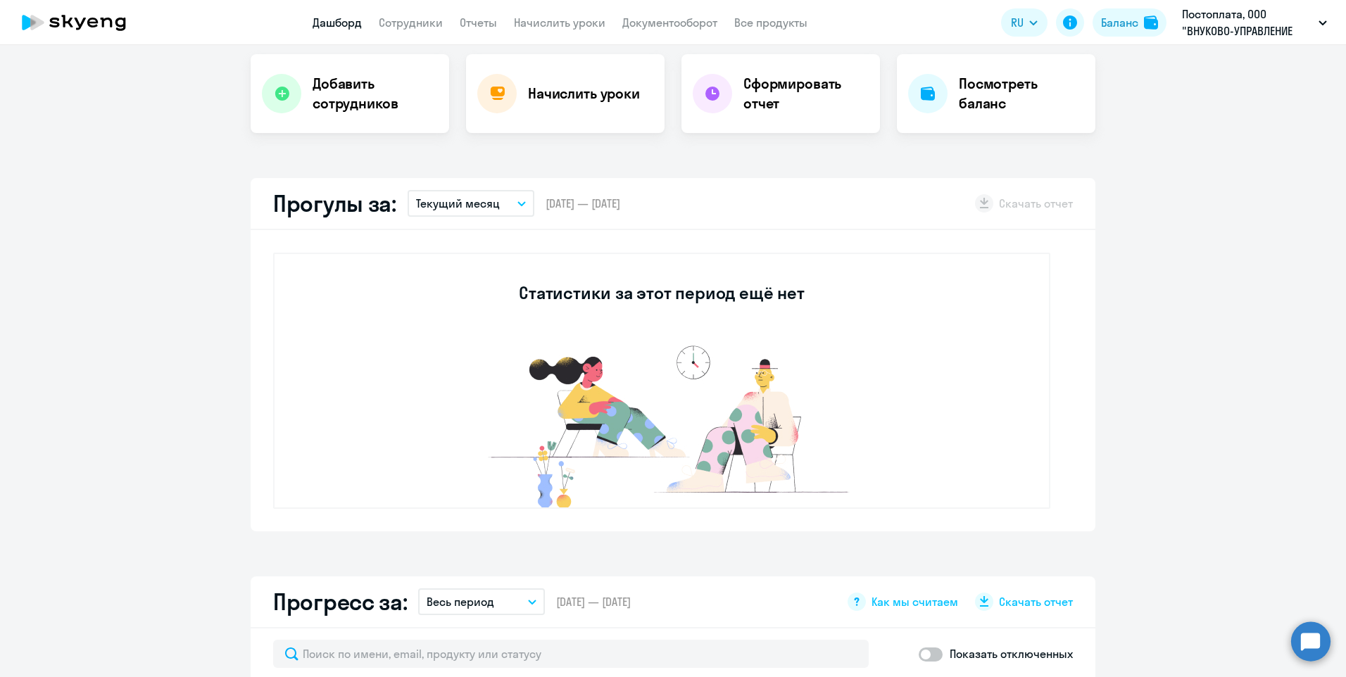
scroll to position [141, 0]
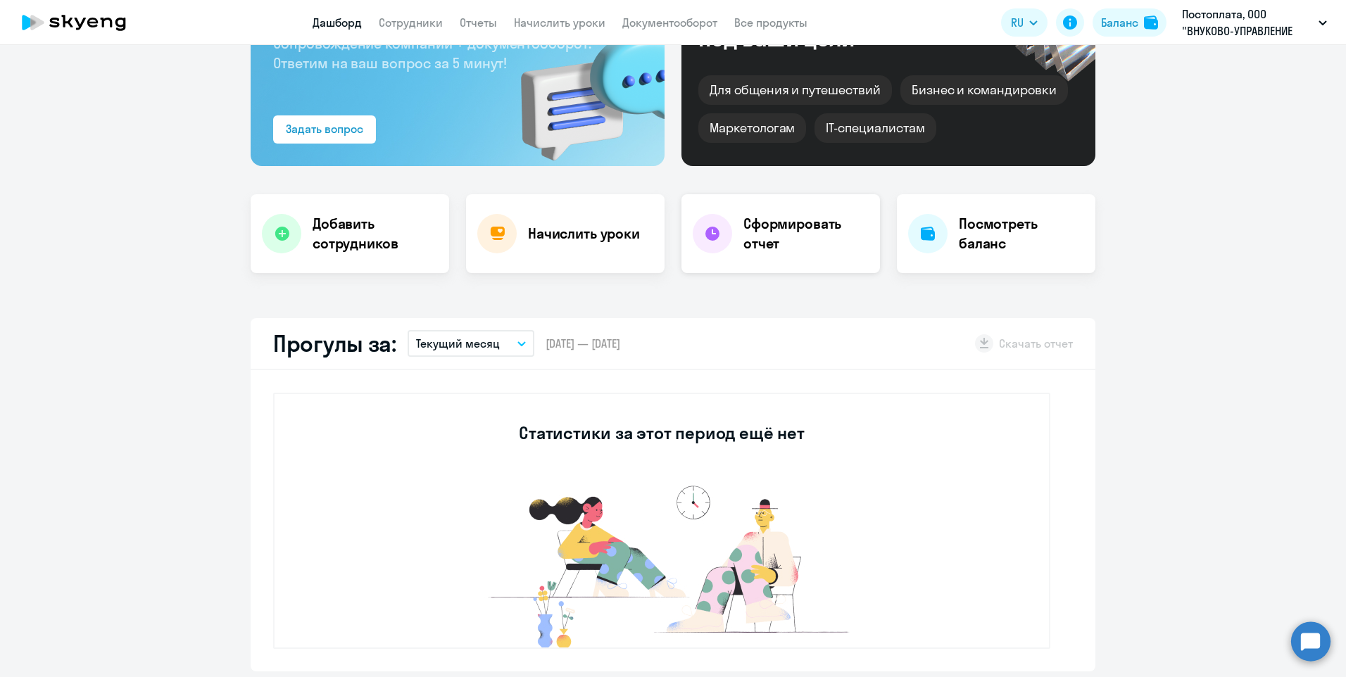
click at [778, 230] on h4 "Сформировать отчет" at bounding box center [806, 233] width 125 height 39
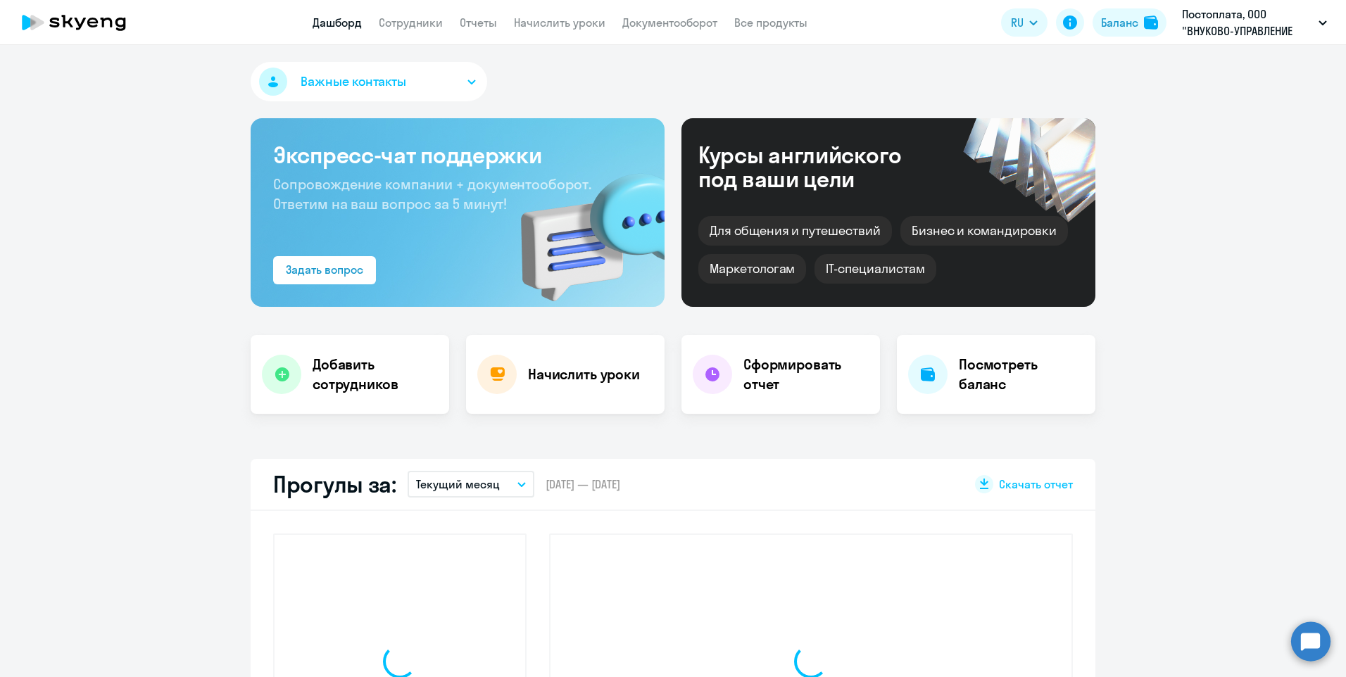
select select "30"
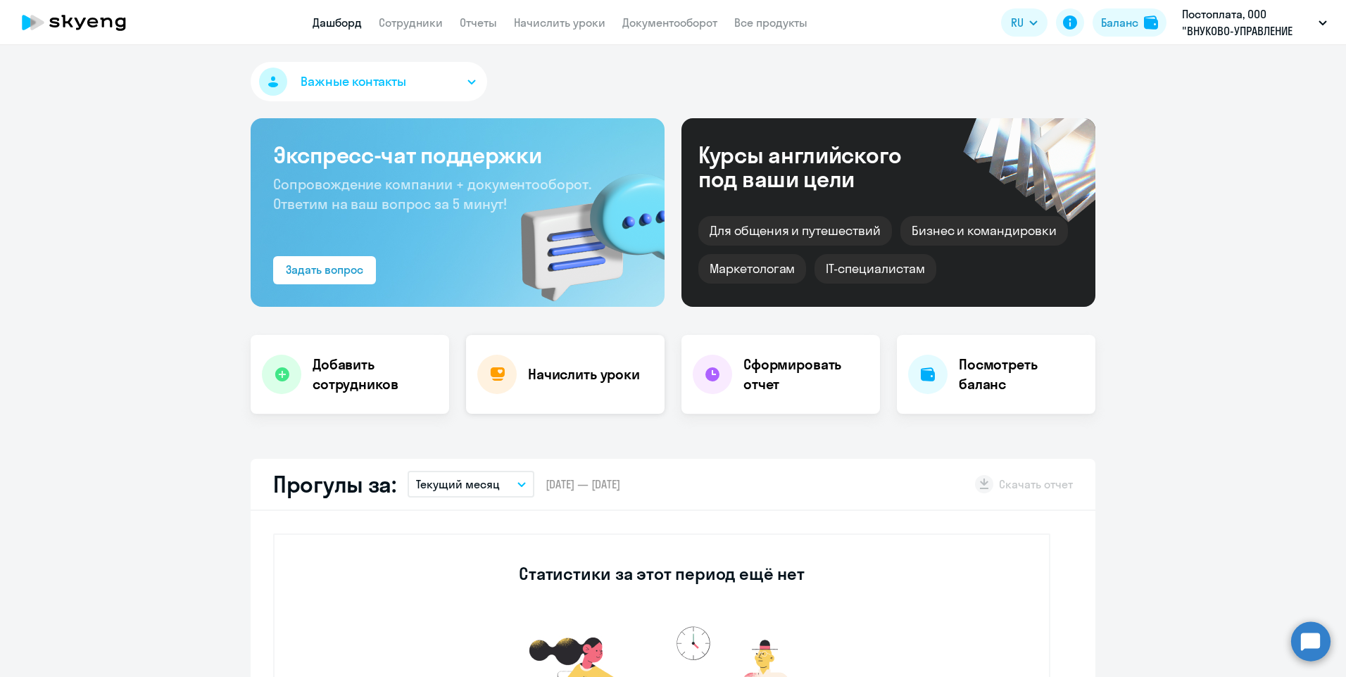
click at [559, 373] on h4 "Начислить уроки" at bounding box center [584, 375] width 112 height 20
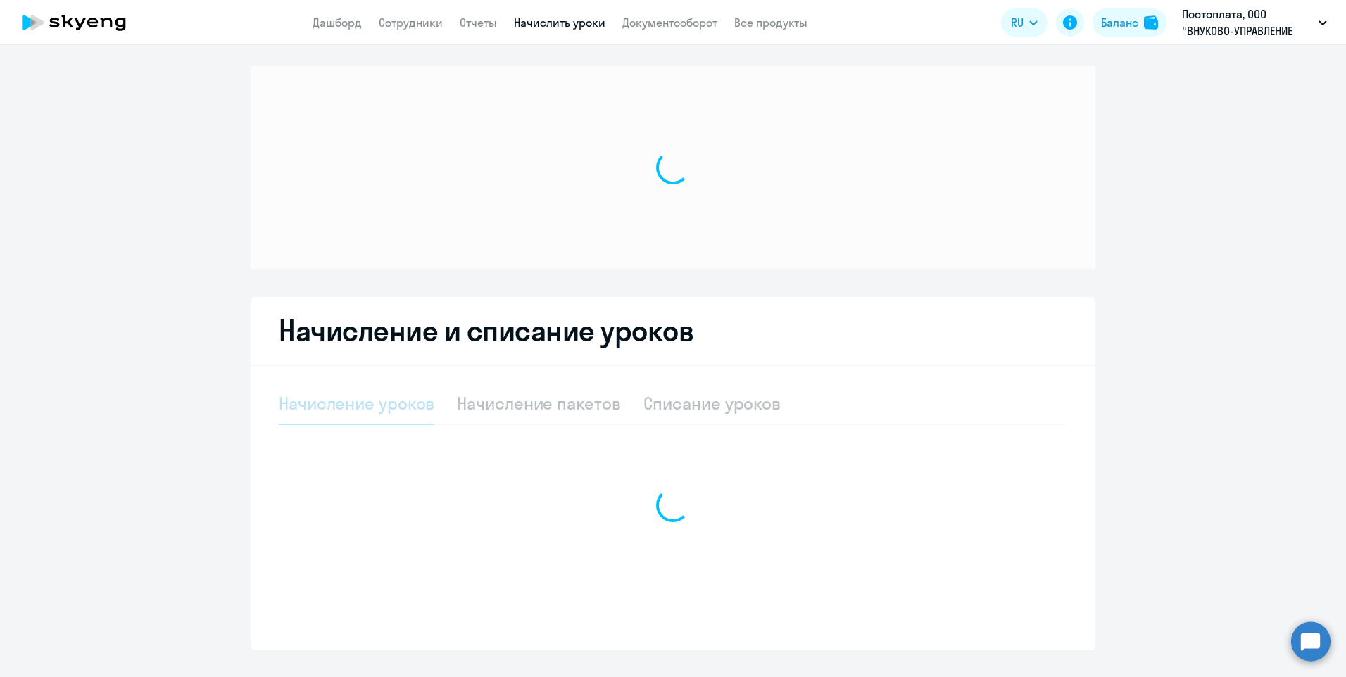
select select "10"
